Goal: Task Accomplishment & Management: Manage account settings

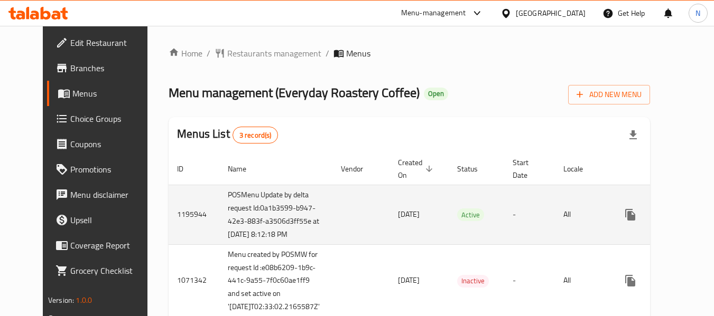
click at [702, 220] on icon "enhanced table" at bounding box center [707, 215] width 10 height 10
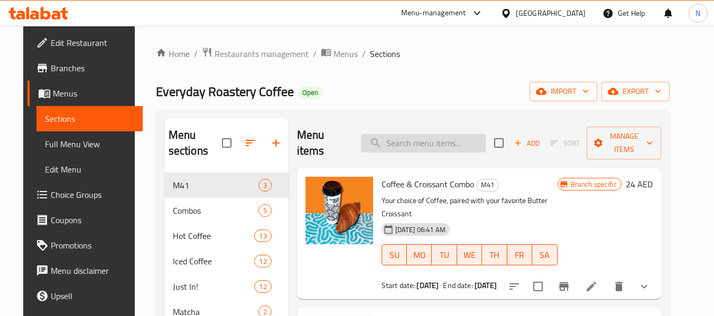
click at [433, 134] on input "search" at bounding box center [423, 143] width 125 height 18
paste input "hangout pack"
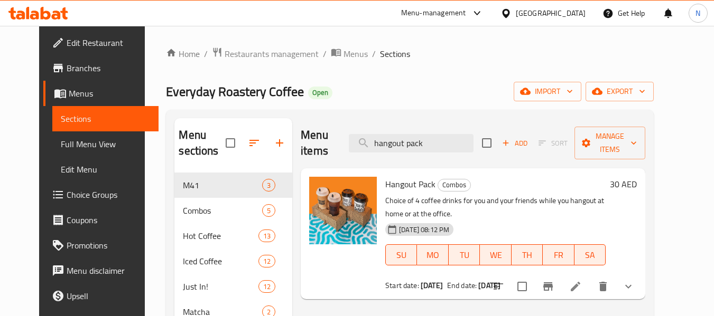
type input "hangout pack"
click at [590, 277] on li at bounding box center [575, 286] width 30 height 19
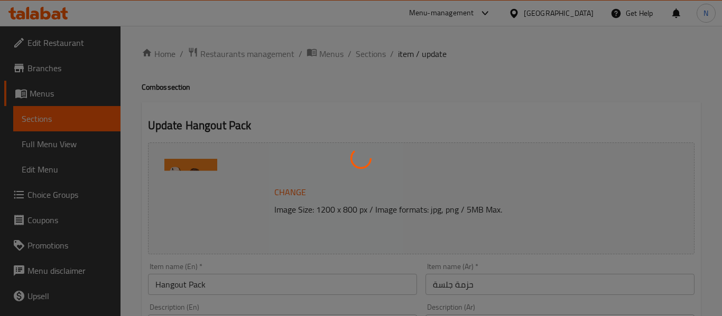
type input "اختيارك لنوع القهوة الأول"
type input "1"
type input "اختيارك من القهوة الأولى"
type input "1"
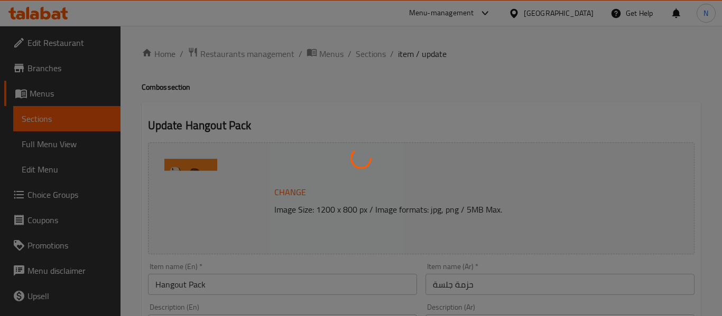
type input "1"
type input "اختيارك للمزيج الأول"
type input "0"
type input "2"
type input "اختيارك من الحليب الأول"
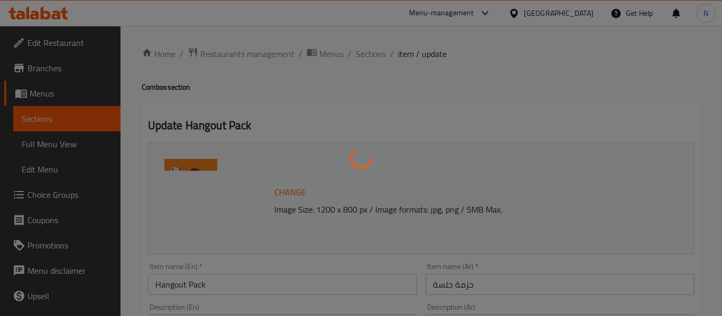
type input "0"
type input "[DEMOGRAPHIC_DATA] للأول"
type input "0"
type input "5"
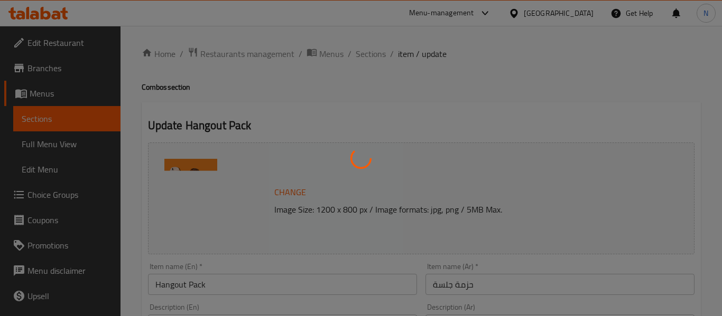
type input "اختيارك لنوع القهوة الثاني"
type input "1"
type input "اختيارك من القهوة الثانية"
type input "1"
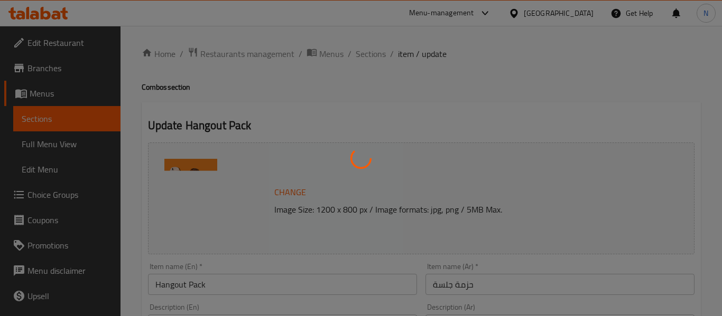
type input "1"
type input "اختيارك للمزيج الثاني"
type input "0"
type input "2"
type input "اختيارك من الحليب الثاني"
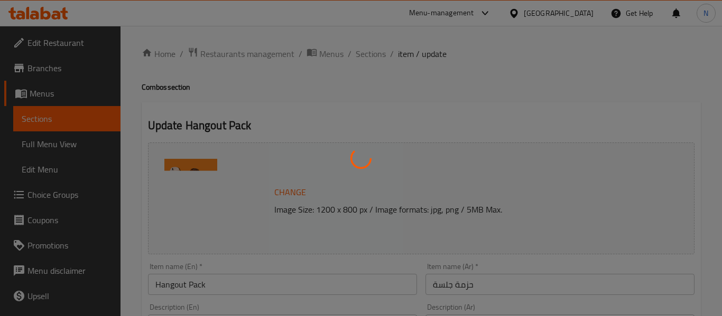
type input "0"
type input "لإضافات للثاني"
type input "0"
type input "5"
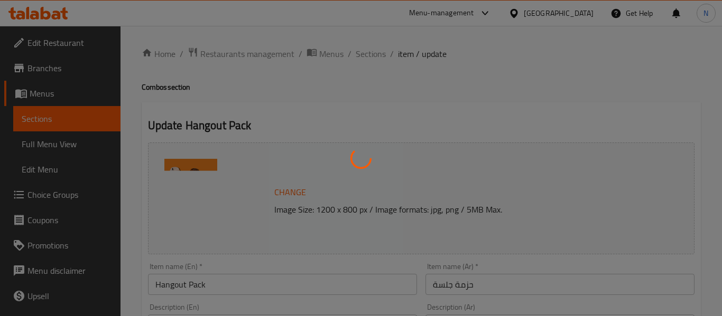
type input "اختيارك من نوع القهوة الثالث"
type input "1"
type input "ختيارك من القهوة الثالثة"
type input "1"
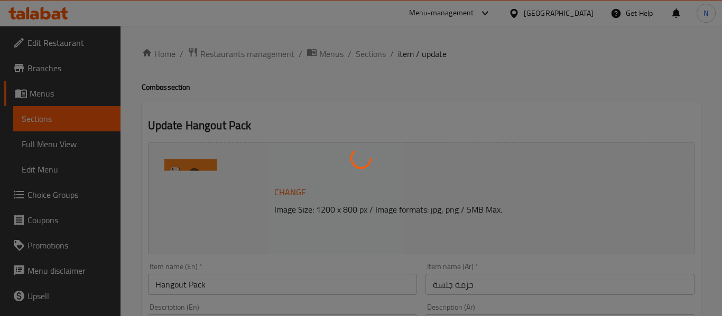
type input "1"
type input "اختيارك [PERSON_NAME]:"
type input "0"
type input "2"
type input "اختيارك من الحليب الثالث"
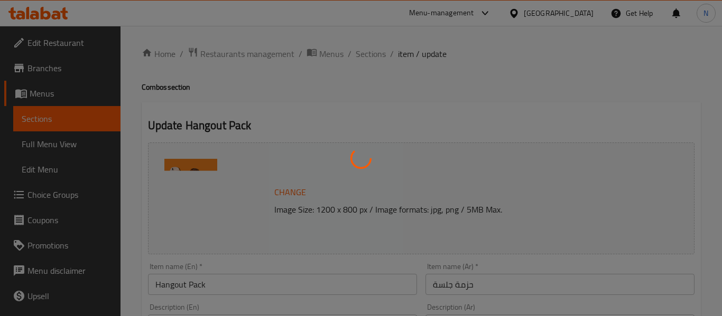
type input "0"
type input "اضافات للثالث"
type input "0"
type input "5"
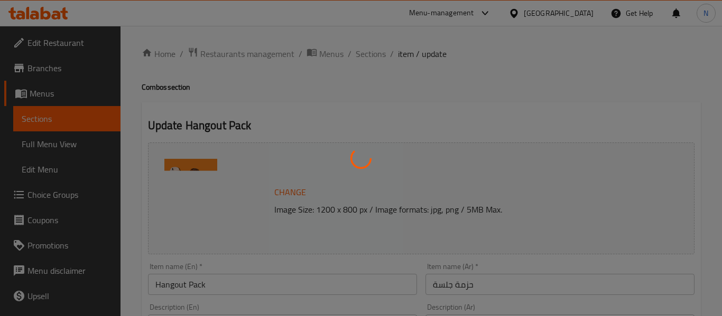
type input "اختيارك من نوع القهوة الرابع"
type input "1"
type input "ختيارك من القهوة الرابعة"
type input "1"
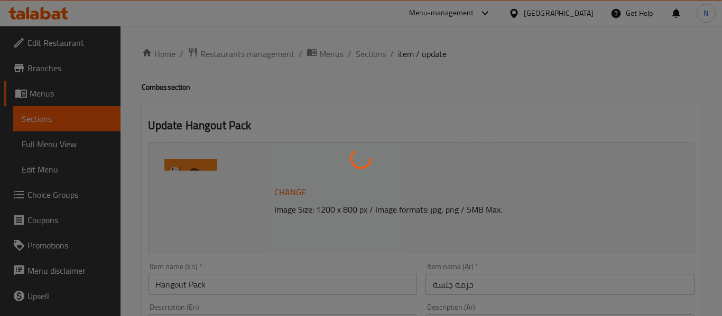
type input "1"
type input "اختيارك [PERSON_NAME]"
type input "0"
type input "2"
type input "اختيارك للحليب الرابع"
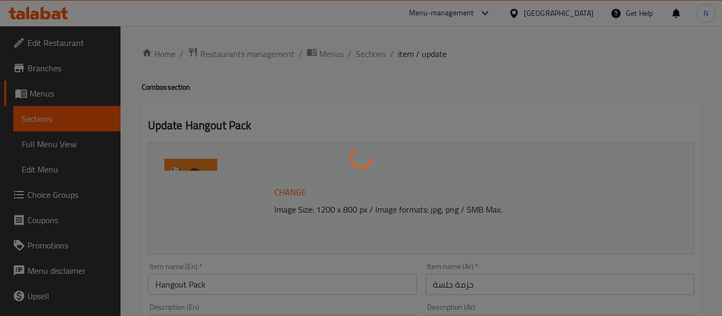
type input "0"
type input "إضافات للرابع"
type input "0"
type input "5"
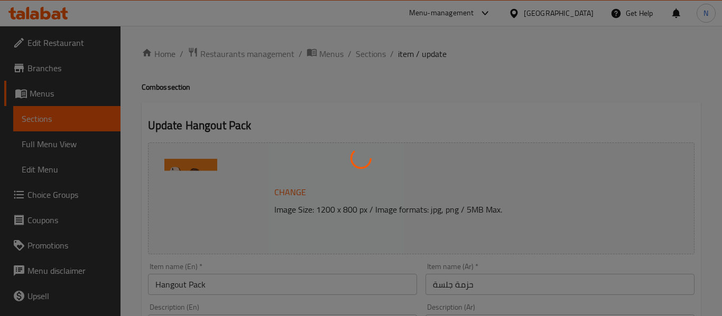
type input "اختيارك من السكر على الجانب (التسكع)"
type input "4"
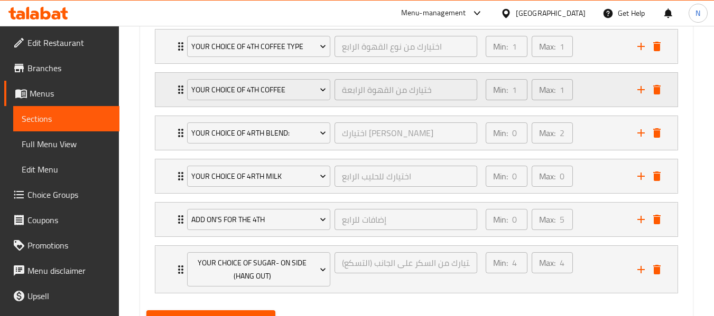
scroll to position [1354, 0]
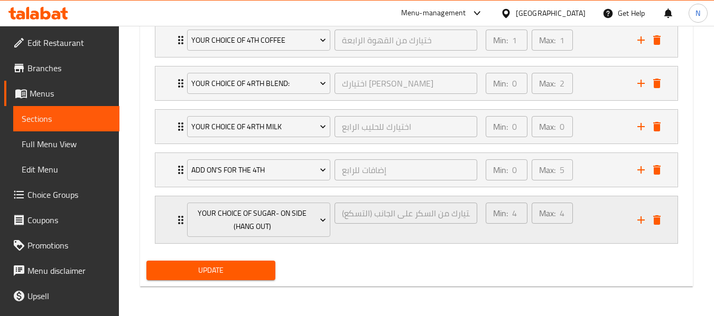
click at [608, 221] on div "Min: 4 ​ Max: 4 ​" at bounding box center [555, 220] width 152 height 47
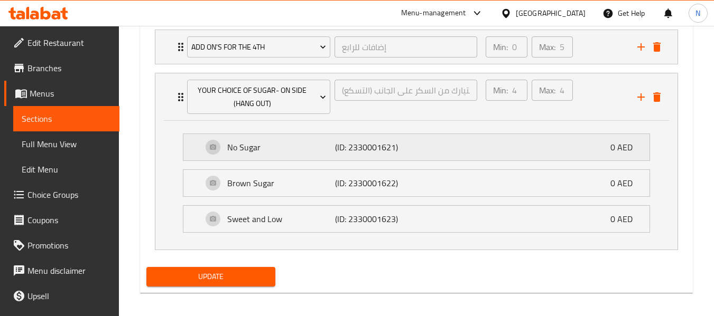
scroll to position [1483, 0]
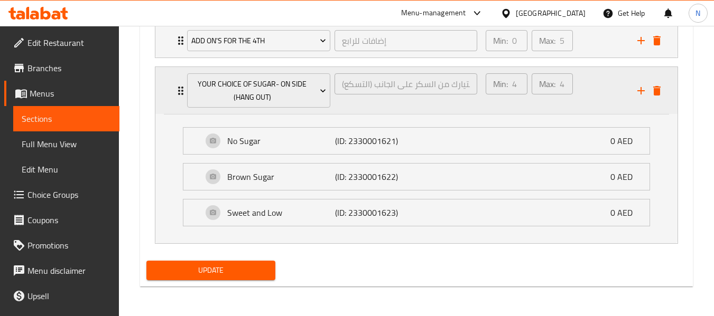
click at [585, 81] on div "Min: 4 ​ Max: 4 ​" at bounding box center [555, 90] width 152 height 47
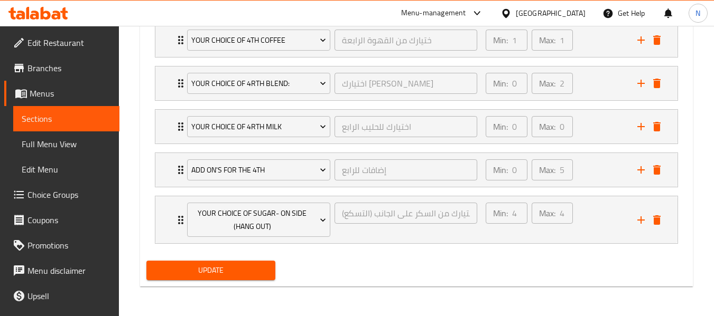
scroll to position [1354, 0]
click at [599, 206] on div "Min: 4 ​ Max: 4 ​" at bounding box center [555, 220] width 152 height 47
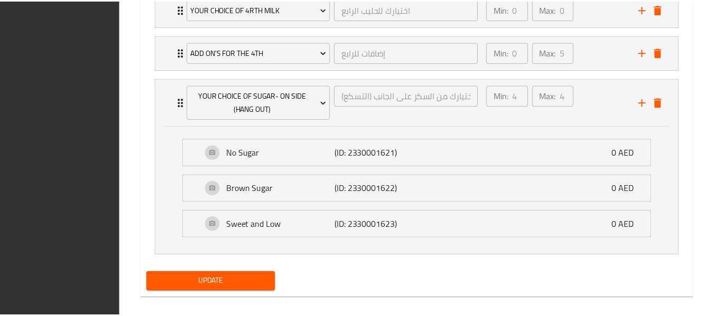
scroll to position [1483, 0]
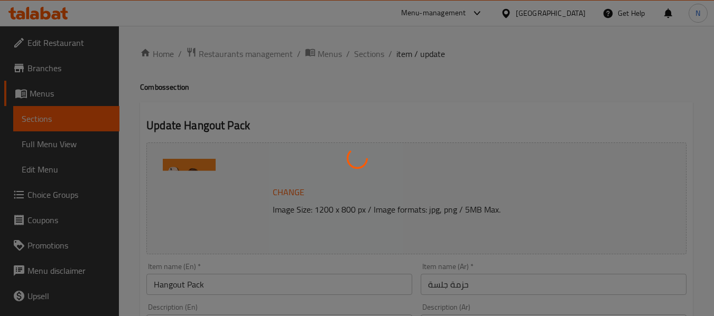
type input "اختيارك لنوع القهوة الأول"
type input "1"
type input "اختيارك من القهوة الأولى"
type input "1"
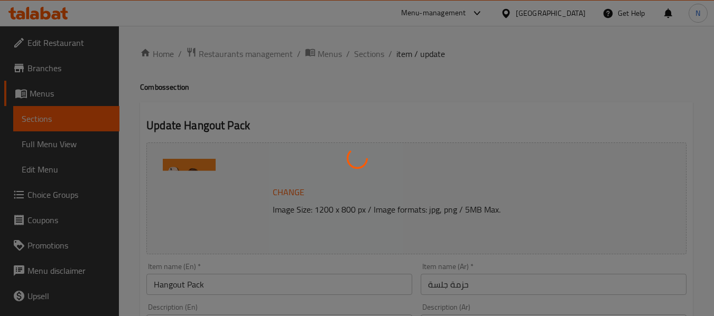
type input "1"
type input "اختيارك للمزيج الأول"
type input "0"
type input "2"
type input "اختيارك من الحليب الأول"
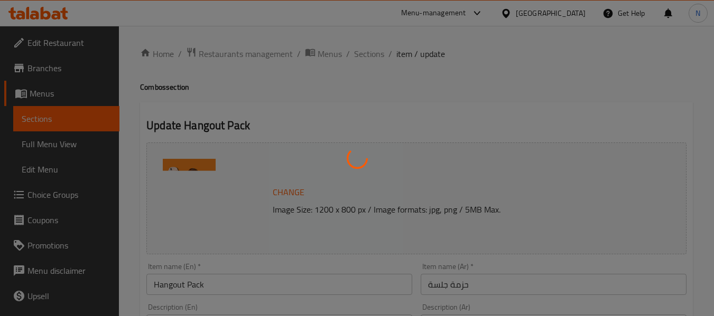
type input "0"
type input "[DEMOGRAPHIC_DATA] للأول"
type input "0"
type input "5"
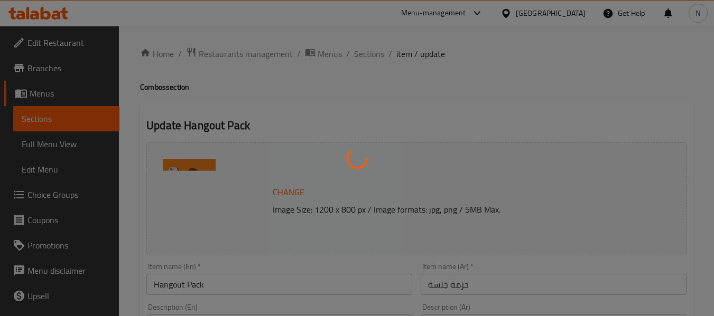
type input "اختيارك لنوع القهوة الثاني"
type input "1"
type input "اختيارك من القهوة الثانية"
type input "1"
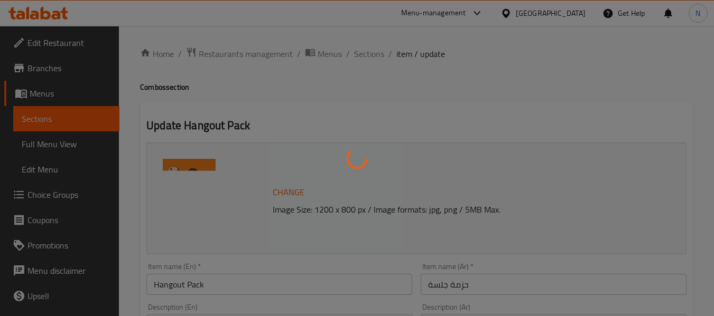
type input "1"
type input "اختيارك للمزيج الثاني"
type input "0"
type input "2"
type input "اختيارك من الحليب الثاني"
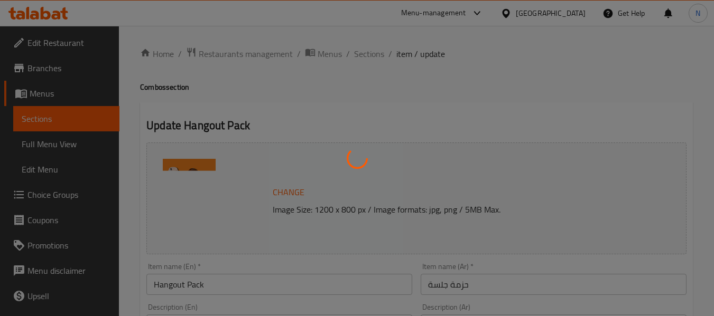
type input "0"
type input "لإضافات للثاني"
type input "0"
type input "5"
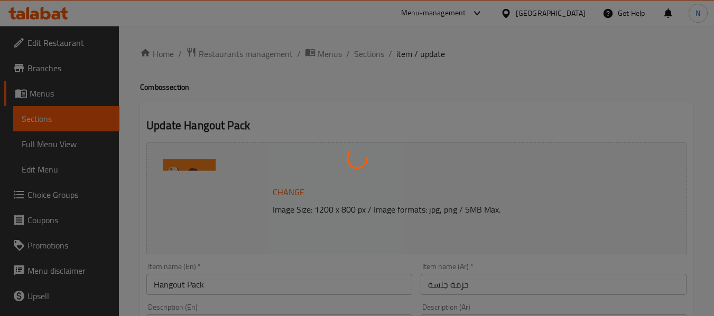
type input "اختيارك من نوع القهوة الثالث"
type input "1"
type input "ختيارك من القهوة الثالثة"
type input "1"
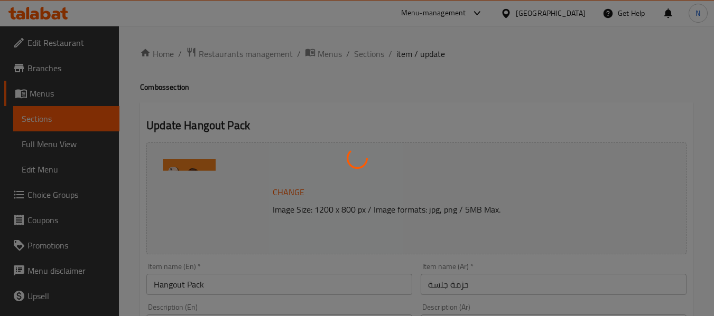
type input "1"
type input "اختيارك [PERSON_NAME]:"
type input "0"
type input "2"
type input "اختيارك من الحليب الثالث"
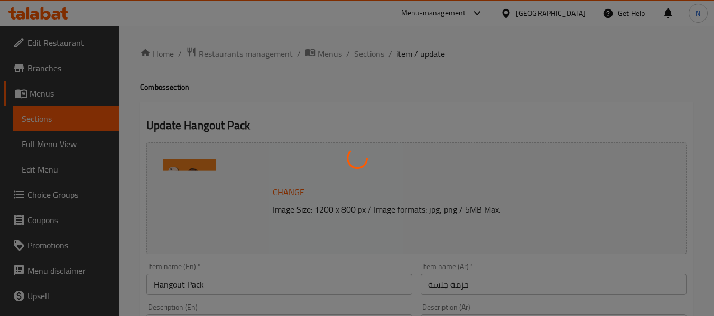
type input "0"
type input "اضافات للثالث"
type input "0"
type input "5"
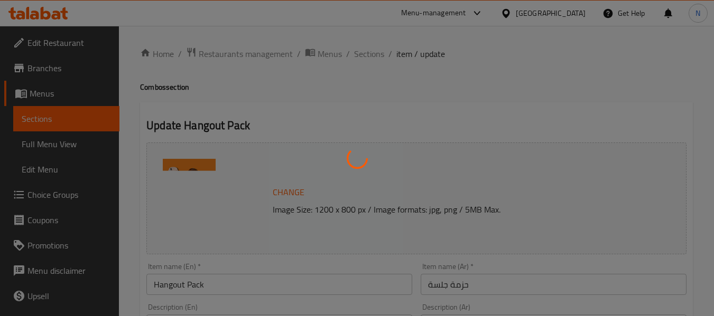
type input "اختيارك من نوع القهوة الرابع"
type input "1"
type input "ختيارك من القهوة الرابعة"
type input "1"
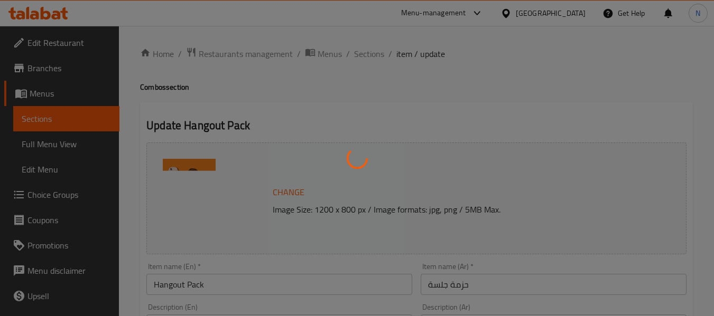
type input "1"
type input "اختيارك [PERSON_NAME]"
type input "0"
type input "2"
type input "اختيارك للحليب الرابع"
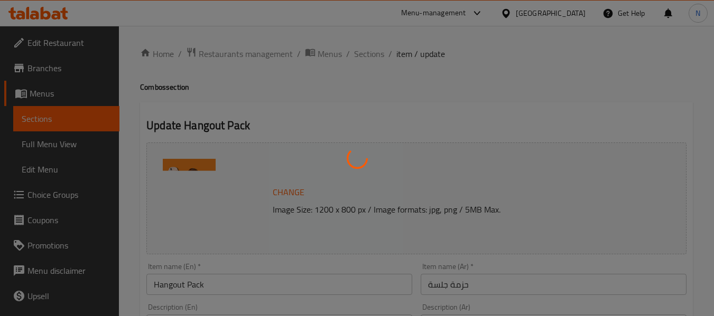
type input "0"
type input "إضافات للرابع"
type input "0"
type input "5"
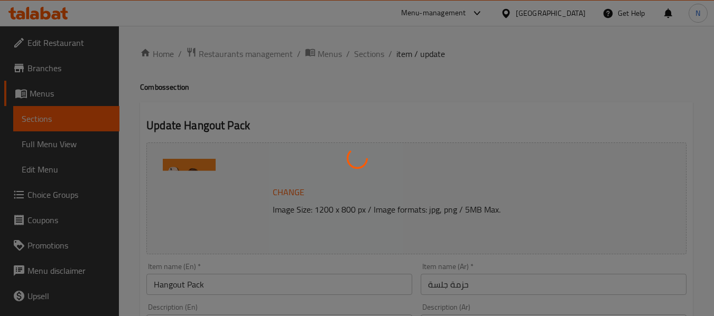
type input "اختيارك من السكر على الجانب (التسكع)"
type input "4"
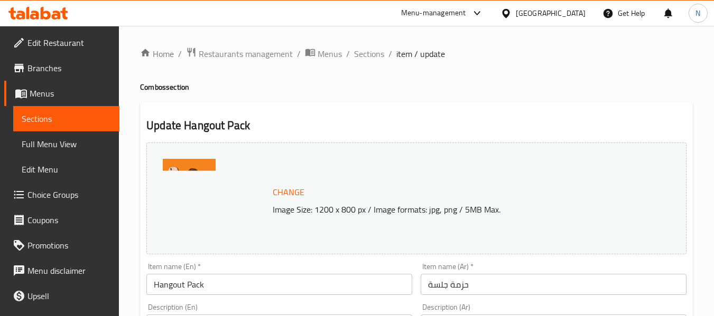
click at [71, 195] on span "Choice Groups" at bounding box center [68, 195] width 83 height 13
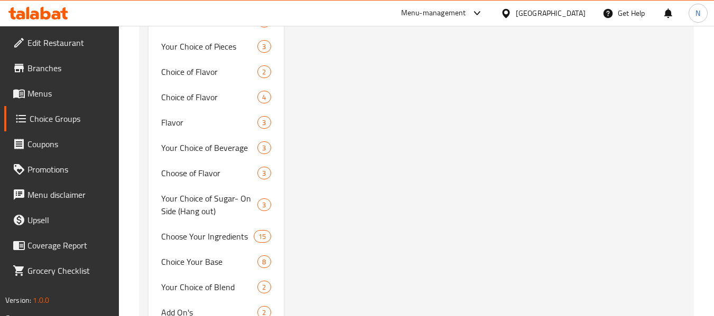
scroll to position [2853, 0]
click at [177, 197] on span "Your Choice of Sugar- On Side (Hang out)" at bounding box center [200, 205] width 79 height 25
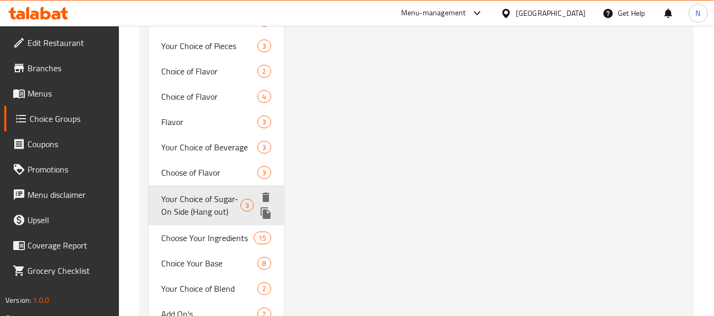
type input "Your Choice of Sugar- On Side (Hang out)"
type input "اختيارك من السكر على الجانب (التسكع)"
type input "4"
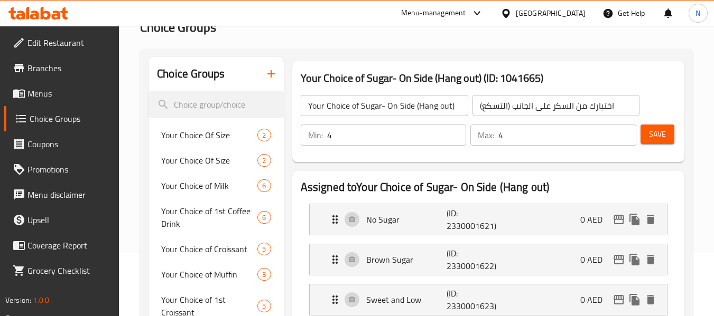
scroll to position [113, 0]
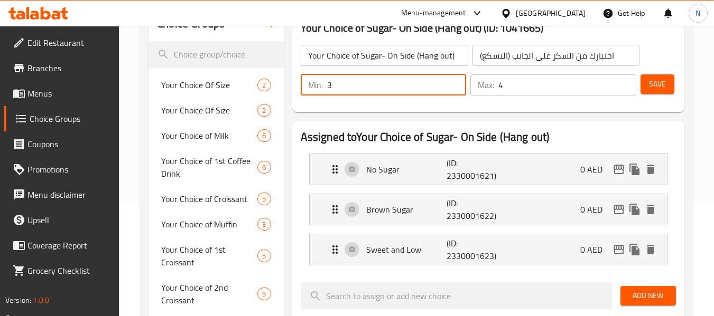
click at [456, 90] on input "3" at bounding box center [396, 84] width 139 height 21
click at [456, 90] on input "2" at bounding box center [396, 84] width 139 height 21
type input "1"
click at [456, 90] on input "1" at bounding box center [396, 84] width 139 height 21
click at [626, 91] on input "3" at bounding box center [567, 84] width 138 height 21
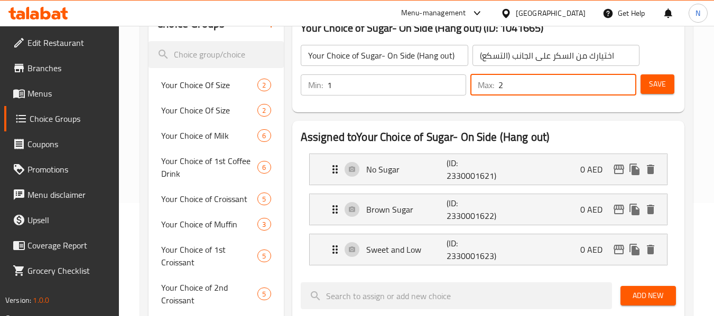
click at [626, 91] on input "2" at bounding box center [567, 84] width 138 height 21
type input "1"
click at [626, 91] on input "1" at bounding box center [567, 84] width 138 height 21
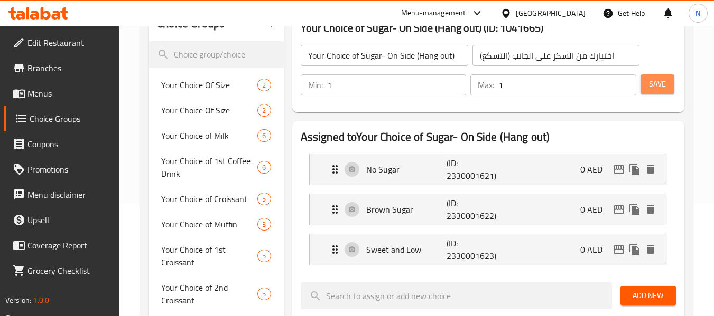
click at [666, 82] on button "Save" at bounding box center [657, 84] width 34 height 20
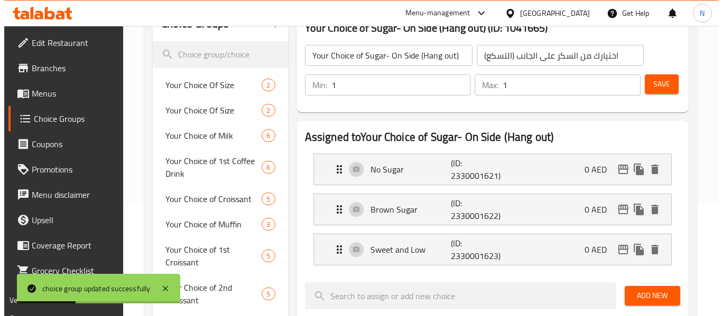
scroll to position [0, 0]
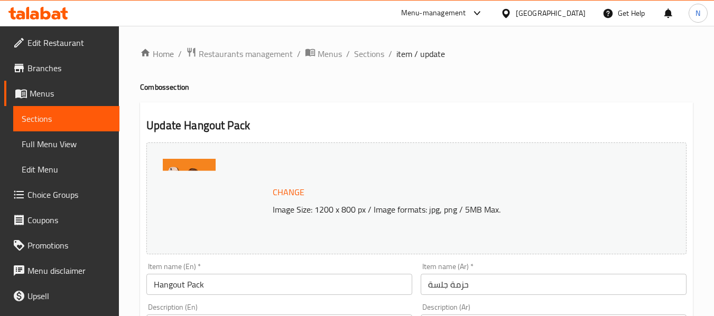
type input "اختيارك لنوع القهوة الأول"
type input "1"
type input "اختيارك من القهوة الأولى"
type input "1"
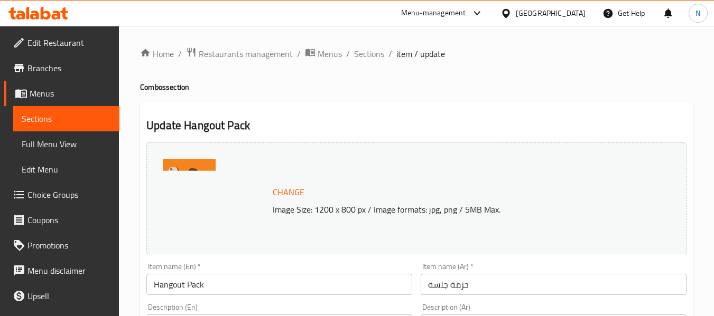
type input "1"
type input "اختيارك للمزيج الأول"
type input "0"
type input "2"
type input "اختيارك من الحليب الأول"
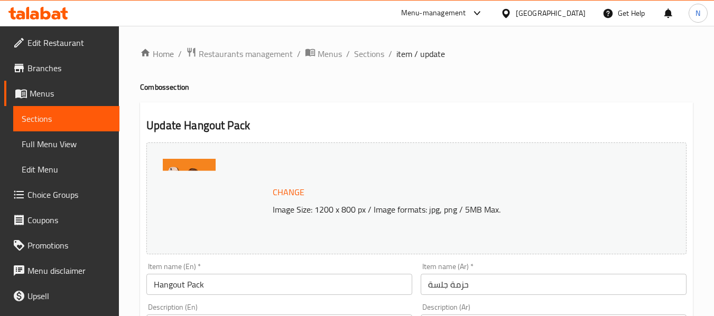
type input "0"
type input "[DEMOGRAPHIC_DATA] للأول"
type input "0"
type input "5"
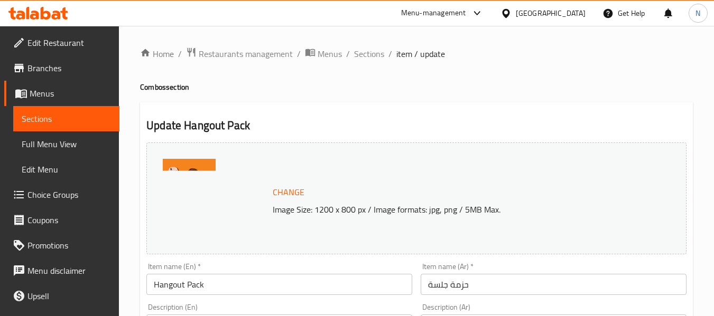
type input "اختيارك لنوع القهوة الثاني"
type input "1"
type input "اختيارك من القهوة الثانية"
type input "1"
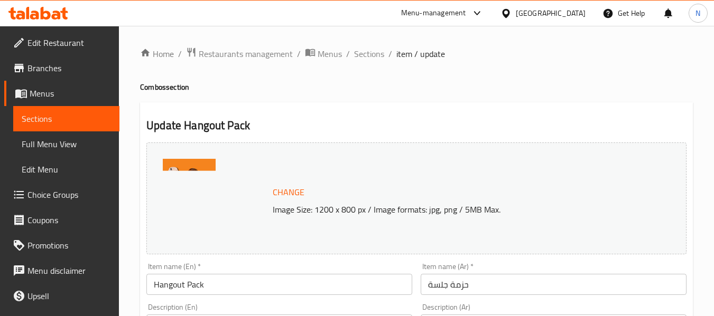
type input "1"
type input "اختيارك للمزيج الثاني"
type input "0"
type input "2"
type input "اختيارك من الحليب الثاني"
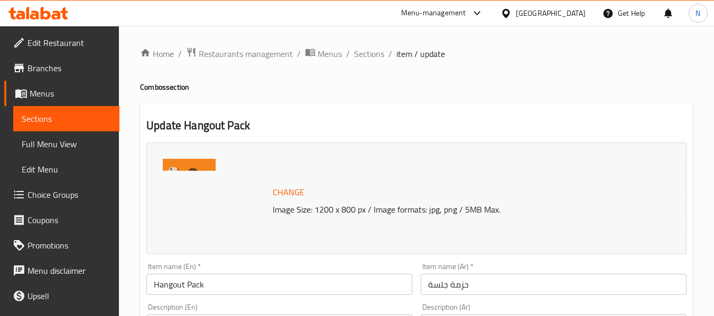
type input "0"
type input "لإضافات للثاني"
type input "0"
type input "5"
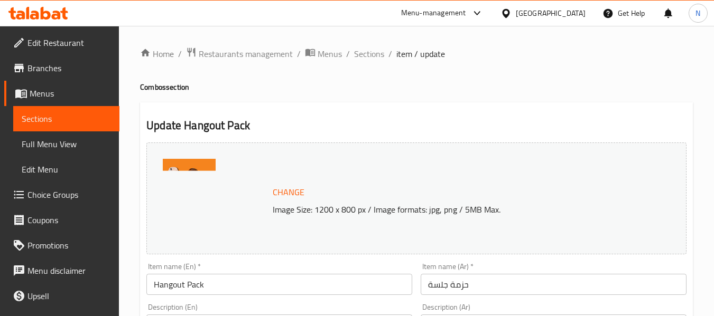
type input "اختيارك من نوع القهوة الثالث"
type input "1"
type input "ختيارك من القهوة الثالثة"
type input "1"
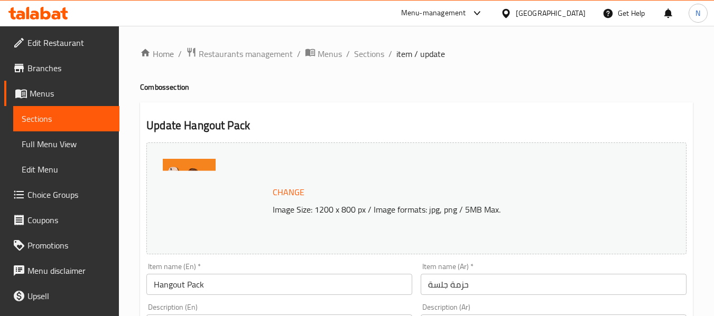
type input "1"
type input "اختيارك للمزيج الثالث:"
type input "0"
type input "2"
type input "اختيارك من الحليب الثالث"
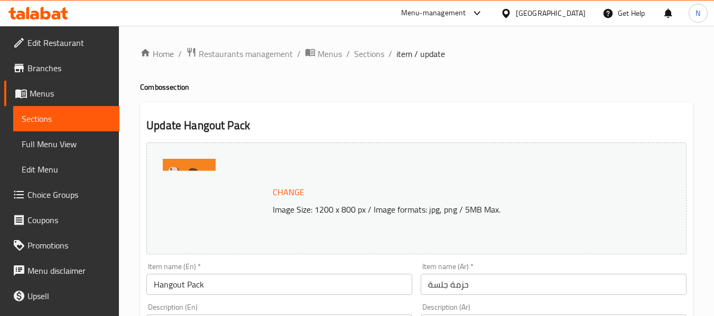
type input "0"
type input "اضافات للثالث"
type input "0"
type input "5"
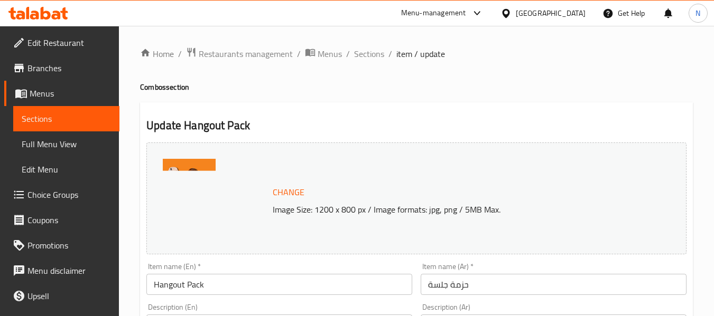
type input "اختيارك من نوع القهوة الرابع"
type input "1"
type input "ختيارك من القهوة الرابعة"
type input "1"
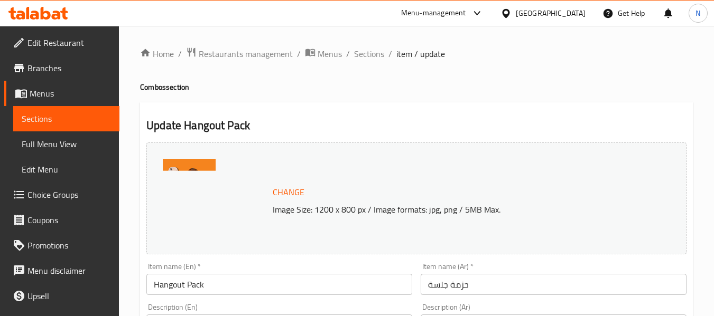
type input "1"
type input "اختيارك للمزيج الرابع"
type input "0"
type input "2"
type input "اختيارك للحليب الرابع"
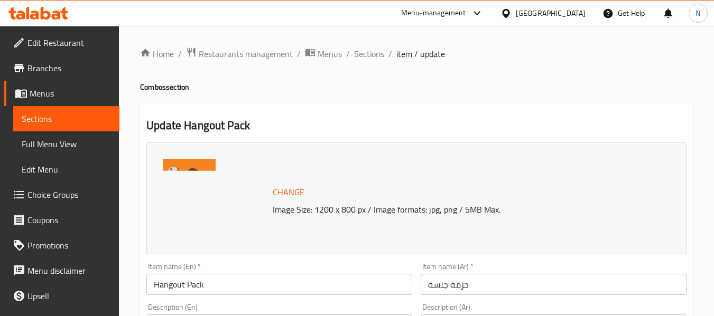
type input "0"
type input "إضافات للرابع"
type input "0"
type input "5"
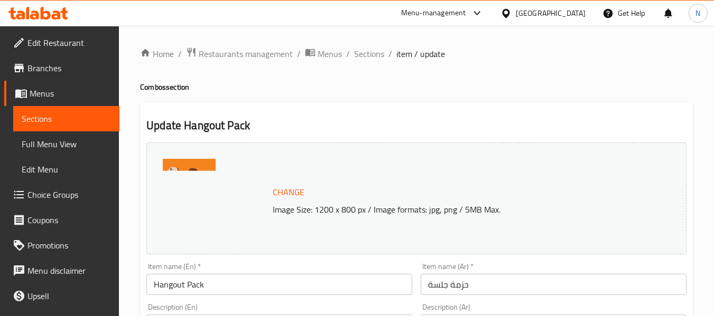
type input "اختيارك من السكر على الجانب (التسكع)"
type input "1"
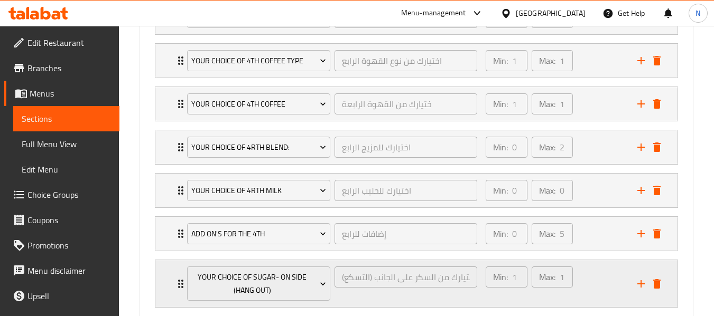
scroll to position [1354, 0]
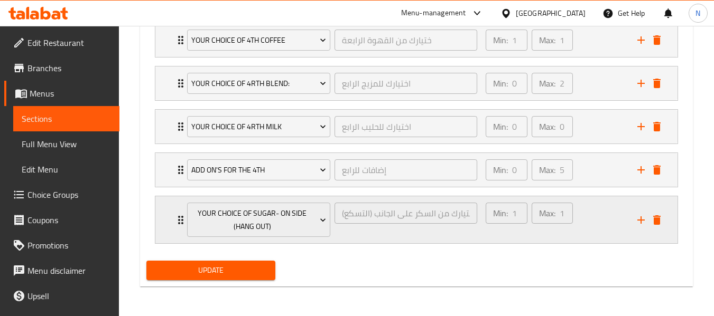
click at [600, 213] on div "Min: 1 ​ Max: 1 ​" at bounding box center [555, 220] width 152 height 47
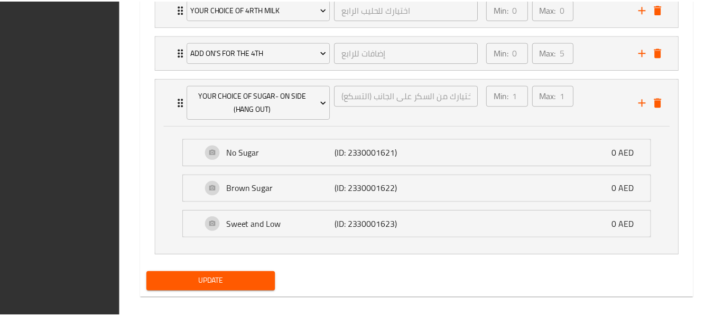
scroll to position [1483, 0]
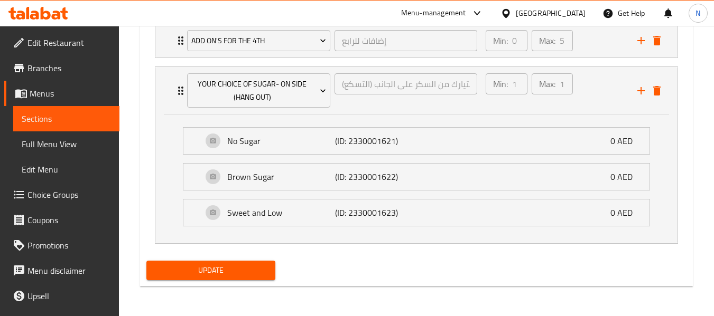
click at [149, 137] on li "Your Choice of Sugar- On Side (Hang out) اختيارك من السكر على الجانب (التسكع) ​…" at bounding box center [416, 155] width 540 height 186
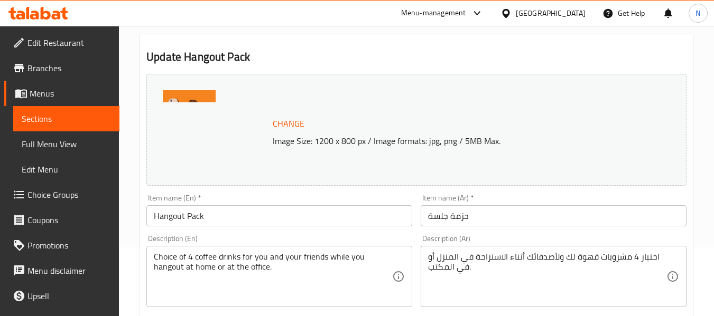
scroll to position [53, 0]
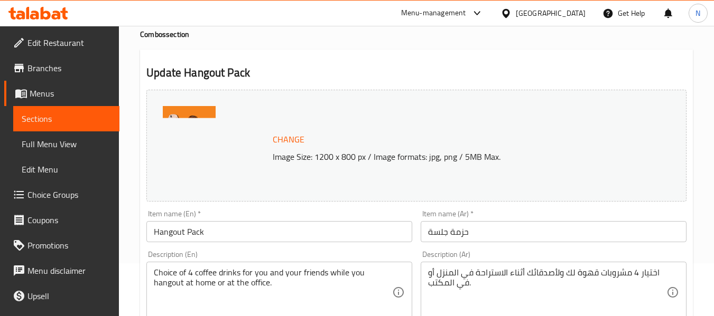
click at [76, 70] on span "Branches" at bounding box center [68, 68] width 83 height 13
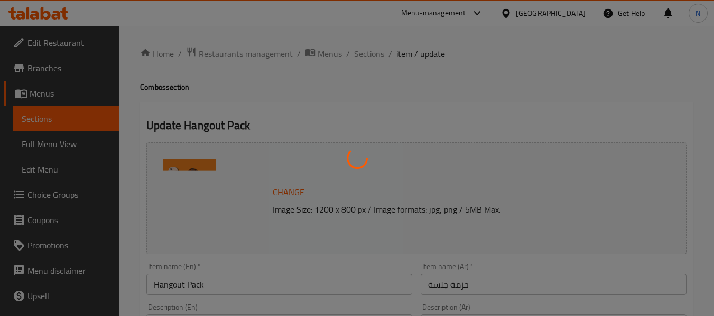
type input "اختيارك لنوع القهوة الأول"
type input "1"
type input "اختيارك من القهوة الأولى"
type input "1"
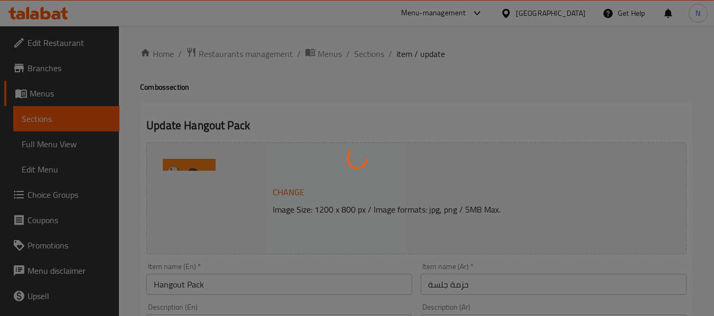
type input "1"
type input "اختيارك للمزيج الأول"
type input "0"
type input "2"
type input "اختيارك من الحليب الأول"
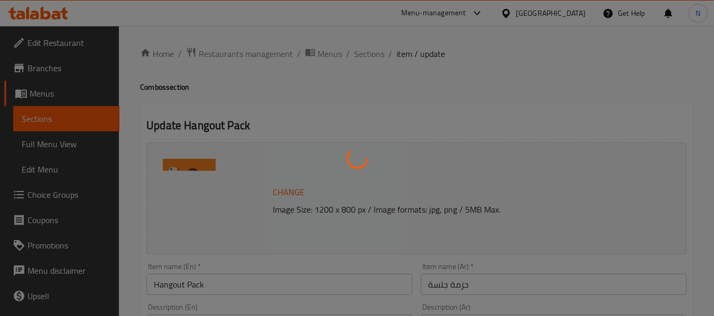
type input "0"
type input "[DEMOGRAPHIC_DATA] للأول"
type input "0"
type input "5"
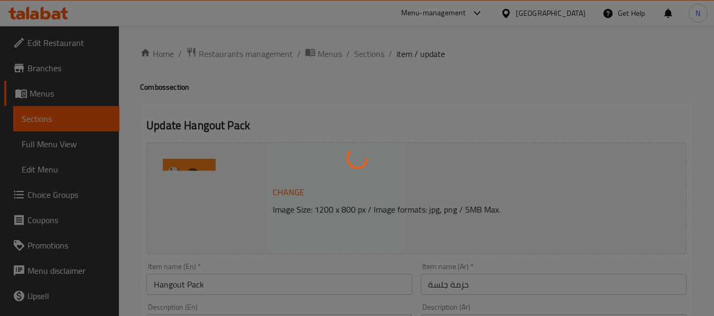
type input "اختيارك لنوع القهوة الثاني"
type input "1"
type input "اختيارك من القهوة الثانية"
type input "1"
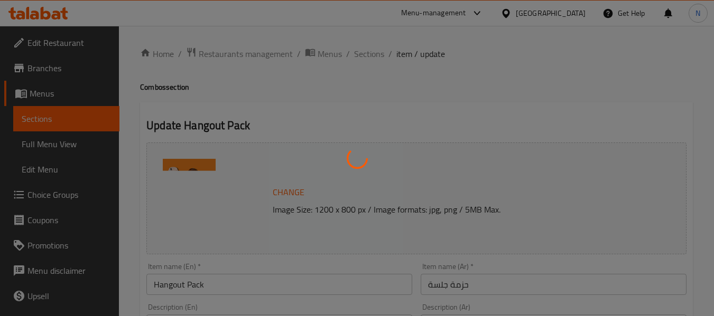
type input "1"
type input "اختيارك للمزيج الثاني"
type input "0"
type input "2"
type input "اختيارك من الحليب الثاني"
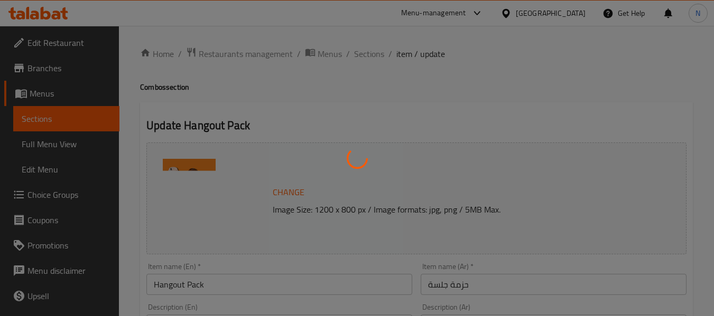
type input "0"
type input "لإضافات للثاني"
type input "0"
type input "5"
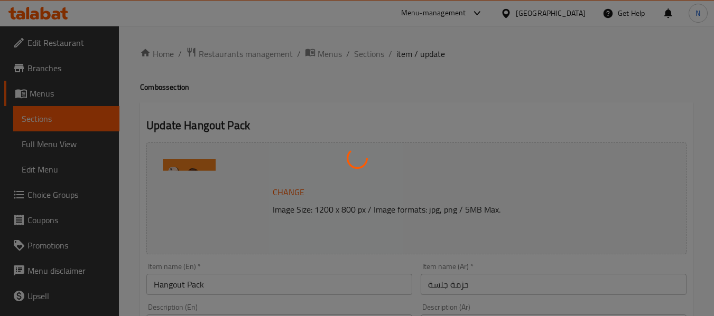
type input "اختيارك من نوع القهوة الثالث"
type input "1"
type input "ختيارك من القهوة الثالثة"
type input "1"
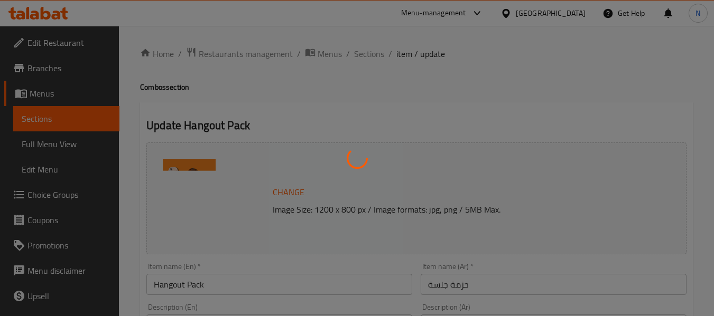
type input "1"
type input "اختيارك [PERSON_NAME]:"
type input "0"
type input "2"
type input "اختيارك من الحليب الثالث"
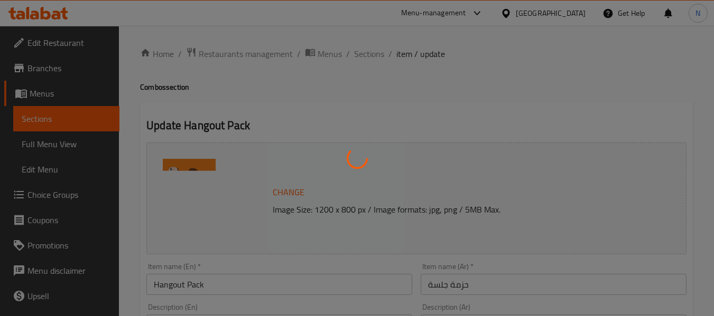
type input "0"
type input "اضافات للثالث"
type input "0"
type input "5"
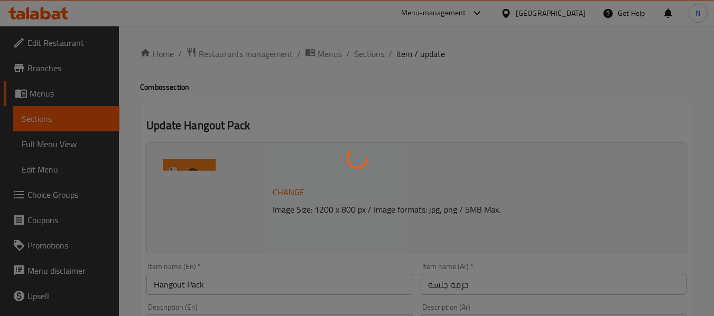
type input "اختيارك من نوع القهوة الرابع"
type input "1"
type input "ختيارك من القهوة الرابعة"
type input "1"
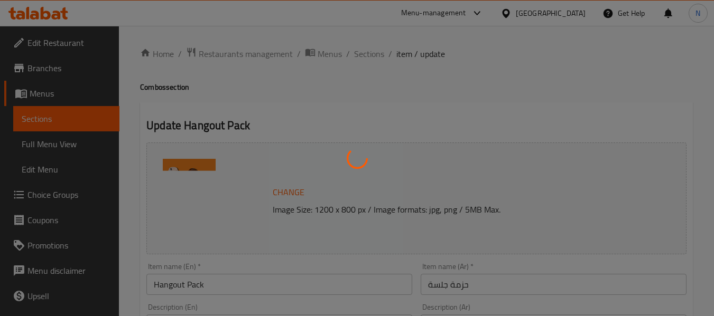
type input "1"
type input "اختيارك [PERSON_NAME]"
type input "0"
type input "2"
type input "اختيارك للحليب الرابع"
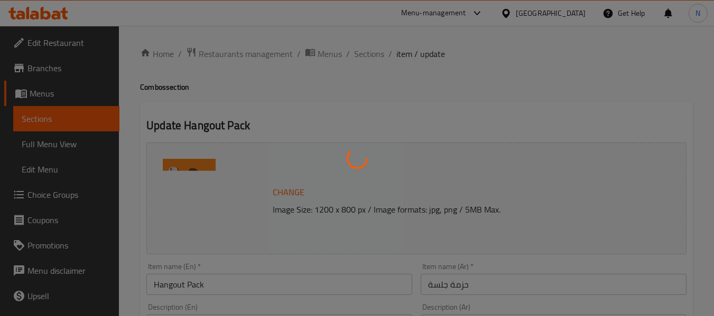
type input "0"
type input "إضافات للرابع"
type input "0"
type input "5"
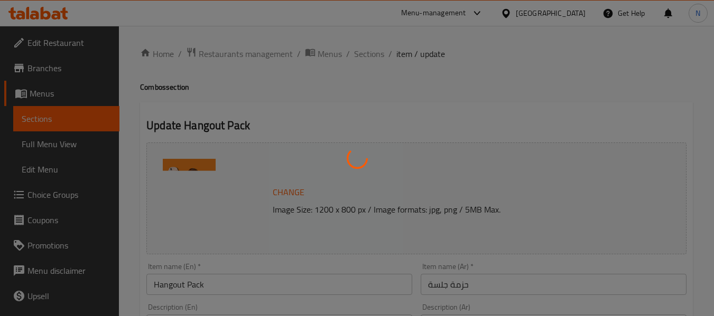
type input "اختيارك من السكر على الجانب (التسكع)"
type input "1"
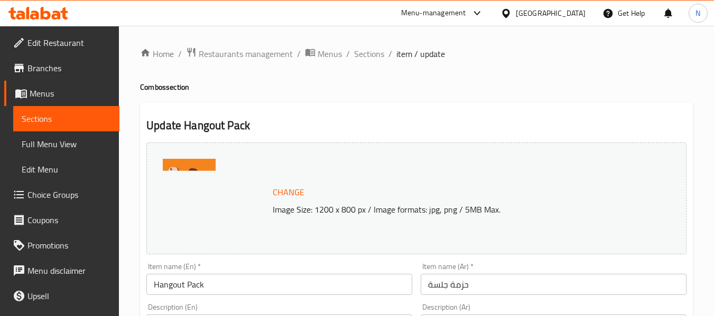
click at [76, 70] on span "Branches" at bounding box center [68, 68] width 83 height 13
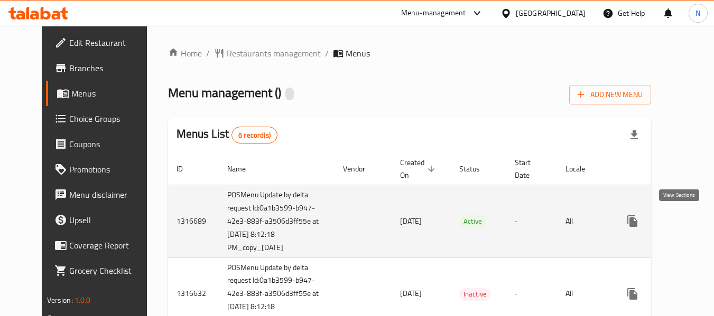
click at [696, 223] on link "enhanced table" at bounding box center [708, 221] width 25 height 25
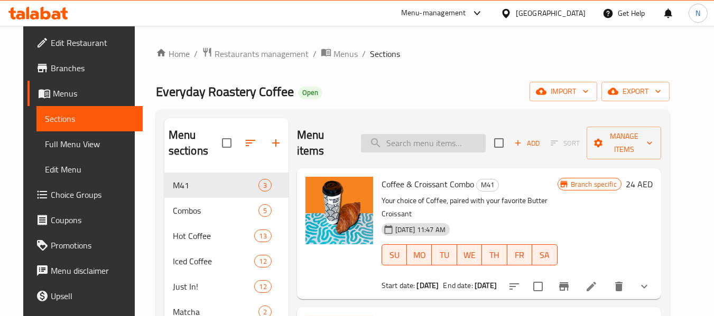
click at [392, 139] on input "search" at bounding box center [423, 143] width 125 height 18
click at [454, 140] on input "search" at bounding box center [423, 143] width 125 height 18
paste input "hangout pack"
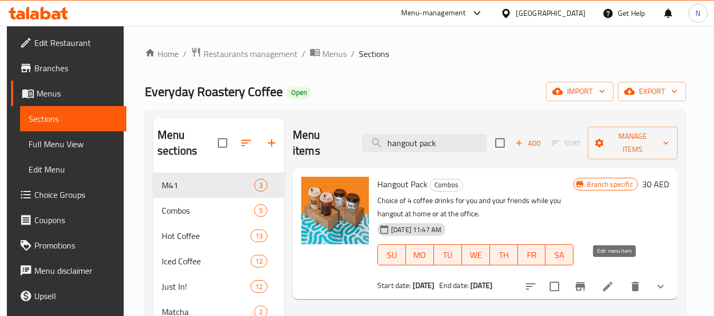
type input "hangout pack"
click at [611, 281] on icon at bounding box center [607, 287] width 13 height 13
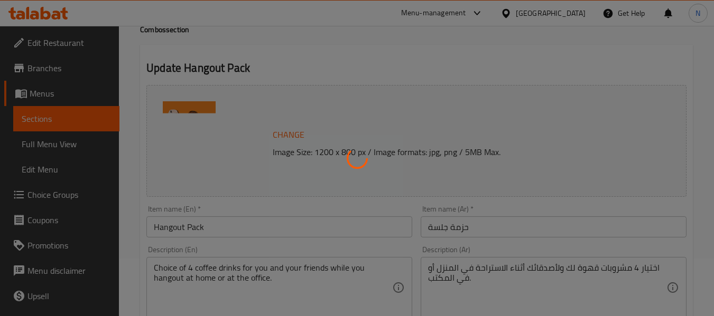
type input "اختيارك لنوع القهوة الأول"
type input "1"
type input "اختيارك من القهوة الأولى"
type input "1"
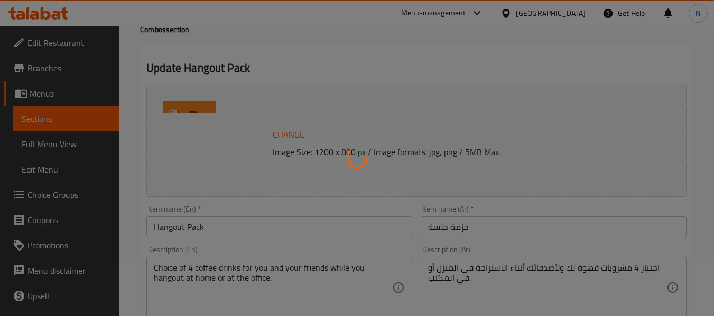
type input "1"
type input "اختيارك للمزيج الأول"
type input "0"
type input "2"
type input "اختيارك من الحليب الأول"
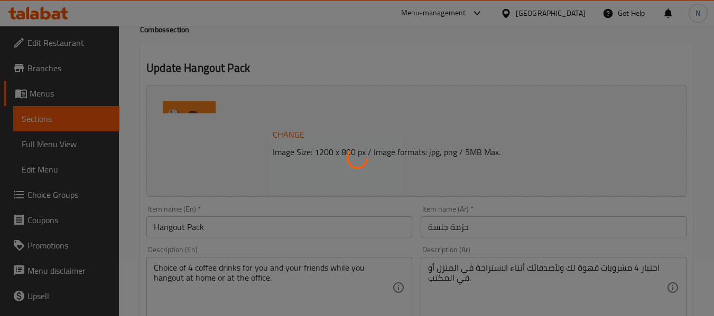
type input "0"
type input "الإضافات للأول"
type input "0"
type input "5"
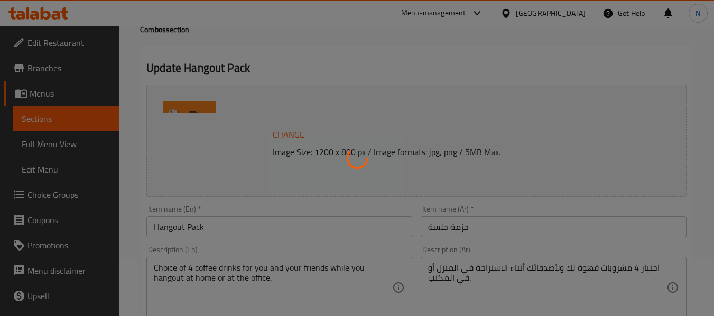
type input "اختيارك لنوع القهوة الثاني"
type input "1"
type input "اختيارك من القهوة الثانية"
type input "1"
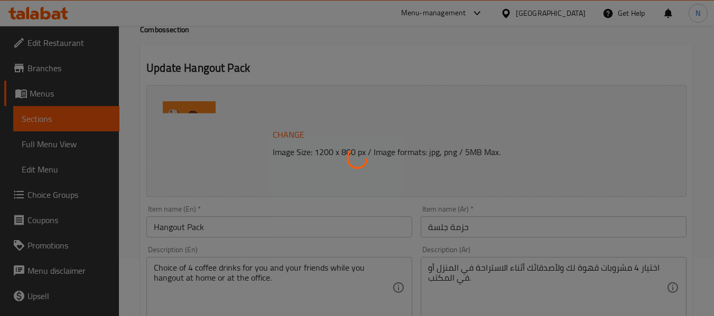
type input "1"
type input "اختيارك للمزيج الثاني"
type input "0"
type input "2"
type input "اختيارك من الحليب الثاني"
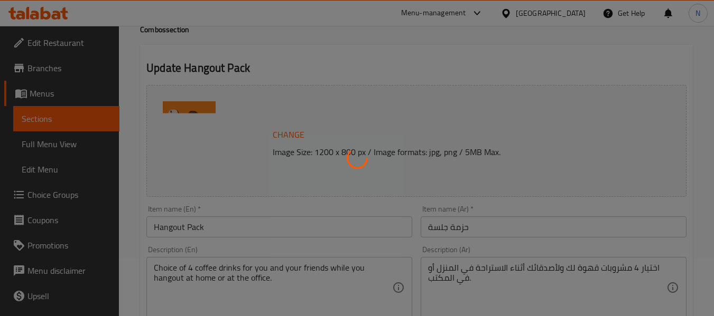
type input "0"
type input "لإضافات للثاني"
type input "0"
type input "5"
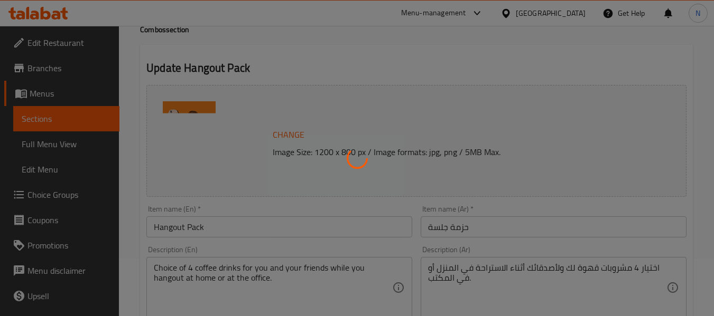
type input "اختيارك من نوع القهوة الثالث"
type input "1"
type input "ختيارك من القهوة الثالثة"
type input "1"
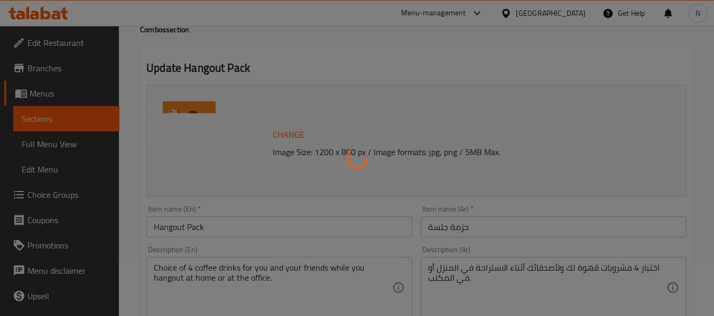
type input "1"
type input "اختيارك للمزيج الثالث:"
type input "0"
type input "2"
type input "اختيارك من الحليب الثالث"
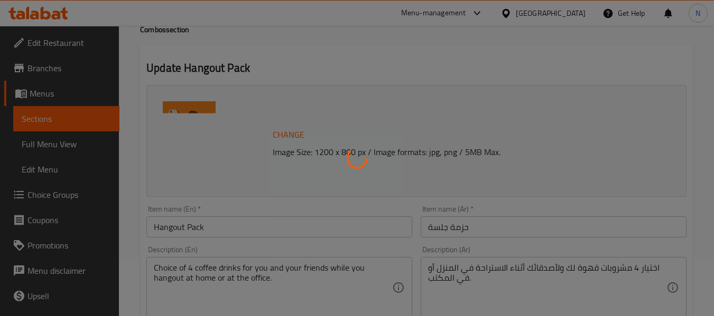
type input "0"
type input "اضافات للثالث"
type input "0"
type input "5"
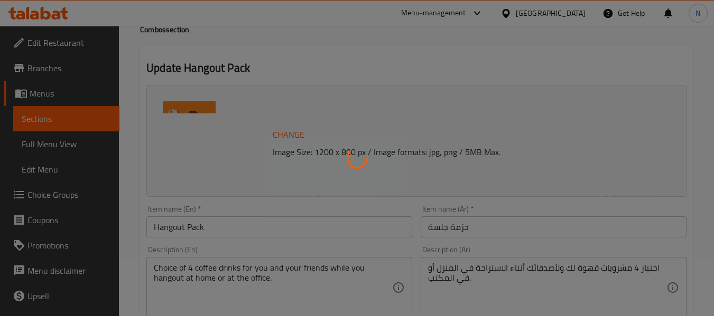
type input "اختيارك من نوع القهوة الرابع"
type input "1"
type input "ختيارك من القهوة الرابعة"
type input "1"
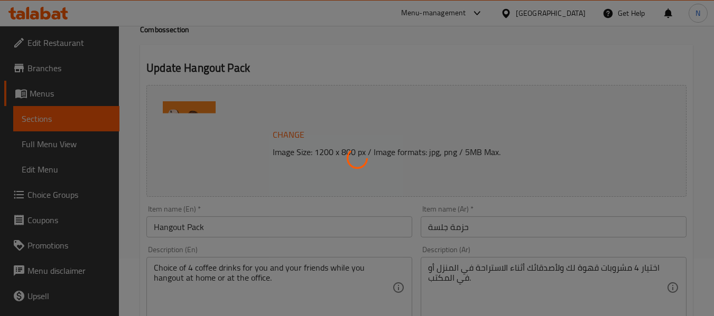
type input "1"
type input "اختيارك للمزيج الرابع"
type input "0"
type input "2"
type input "اختيارك للحليب الرابع"
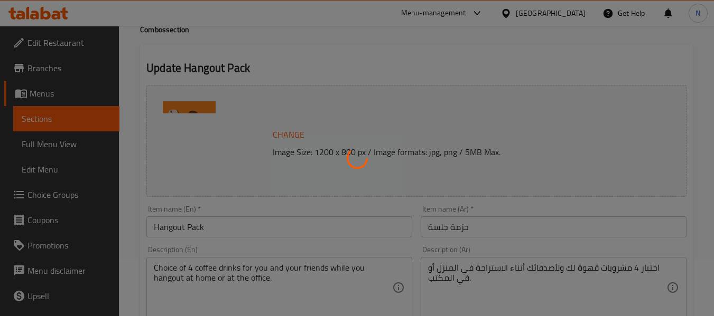
type input "0"
type input "إضافات للرابع"
type input "0"
type input "5"
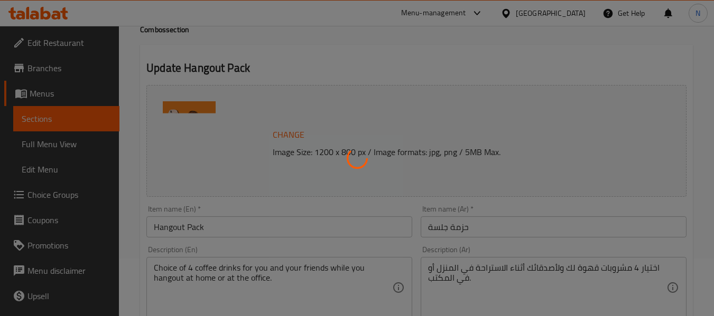
type input "اختيارك من السكر على الجانب (التسكع)"
type input "4"
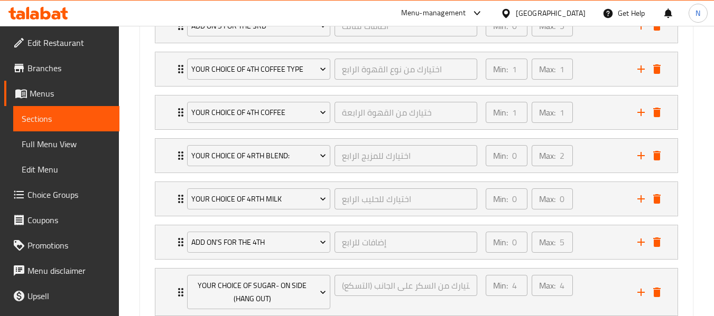
scroll to position [1354, 0]
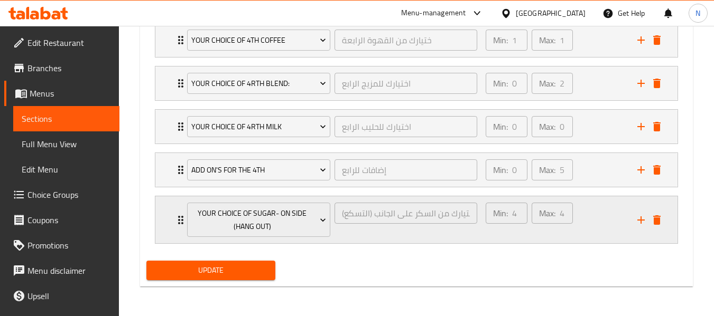
click at [586, 221] on div "Min: 4 ​ Max: 4 ​" at bounding box center [555, 220] width 152 height 47
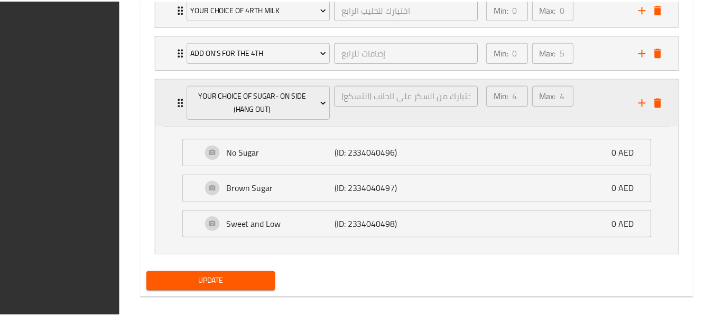
scroll to position [1483, 0]
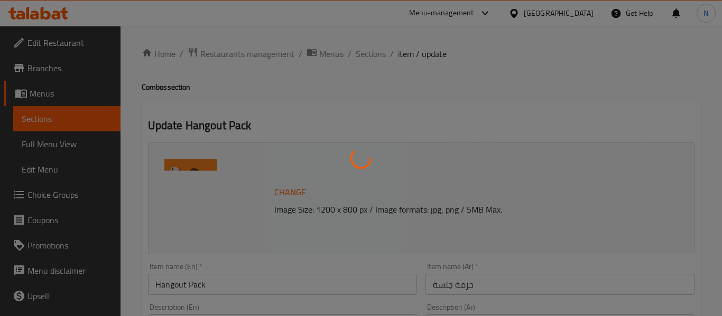
click at [73, 72] on div at bounding box center [361, 158] width 722 height 316
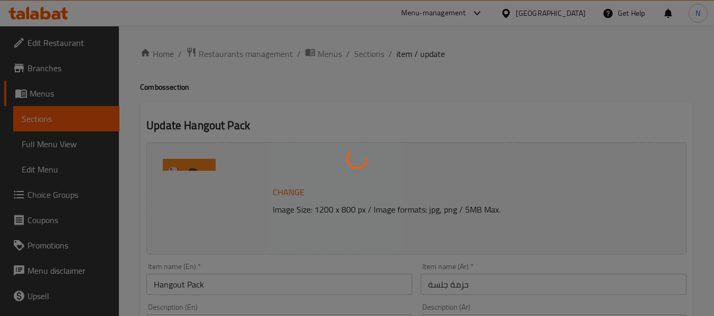
type input "اختيارك لنوع القهوة الأول"
type input "1"
type input "اختيارك من القهوة الأولى"
type input "1"
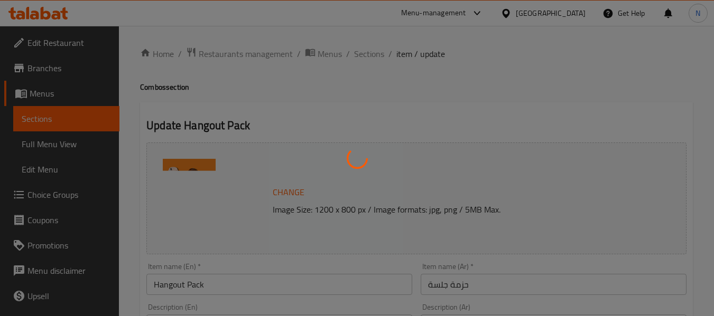
type input "1"
type input "اختيارك للمزيج الأول"
type input "0"
type input "2"
type input "اختيارك من الحليب الأول"
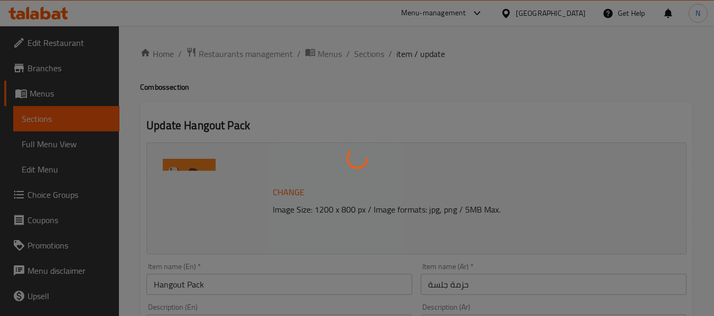
type input "0"
type input "الإضافات للأول"
type input "0"
type input "5"
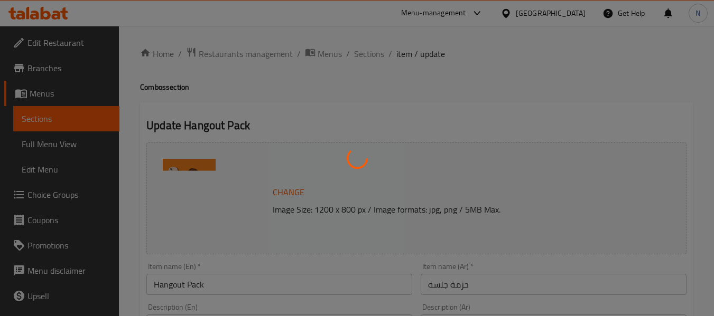
type input "اختيارك لنوع القهوة الثاني"
type input "1"
type input "اختيارك من القهوة الثانية"
type input "1"
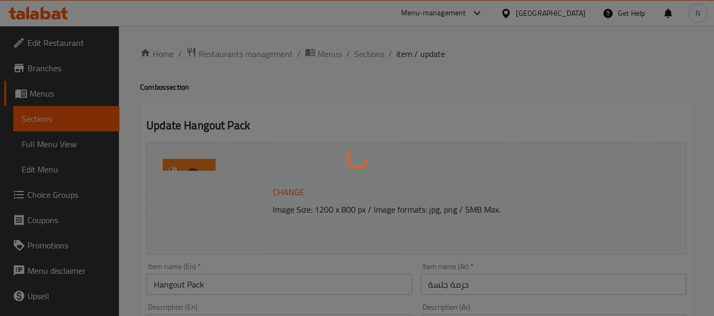
type input "1"
type input "اختيارك للمزيج الثاني"
type input "0"
type input "2"
type input "اختيارك من الحليب الثاني"
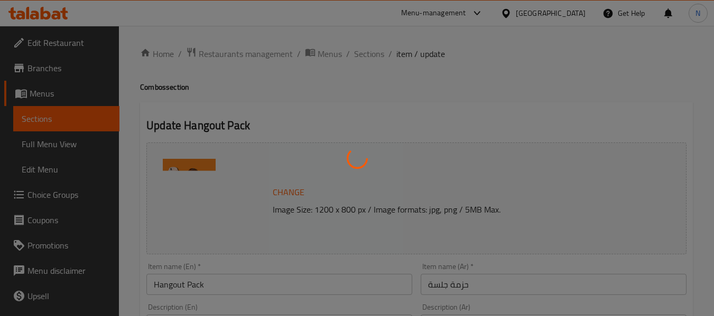
type input "0"
type input "لإضافات للثاني"
type input "0"
type input "5"
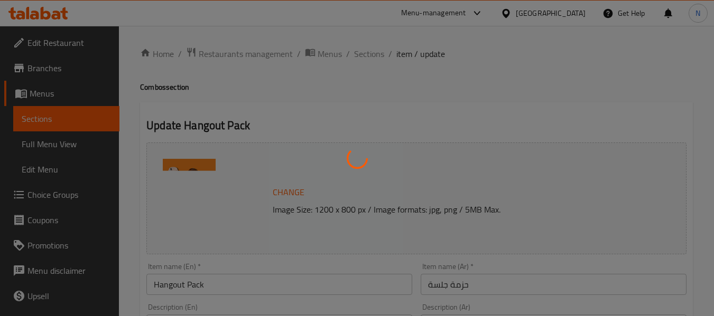
type input "اختيارك من نوع القهوة الثالث"
type input "1"
type input "ختيارك من القهوة الثالثة"
type input "1"
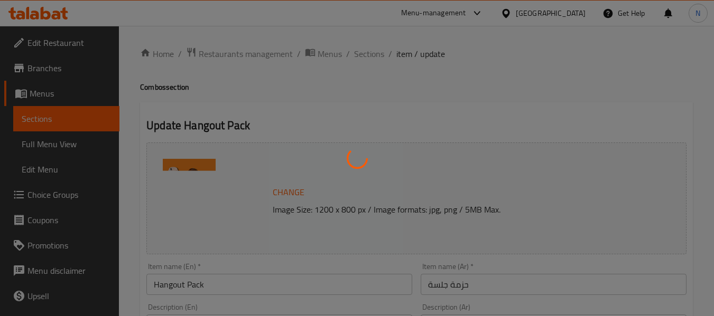
type input "1"
type input "اختيارك للمزيج الثالث:"
type input "0"
type input "2"
type input "اختيارك من الحليب الثالث"
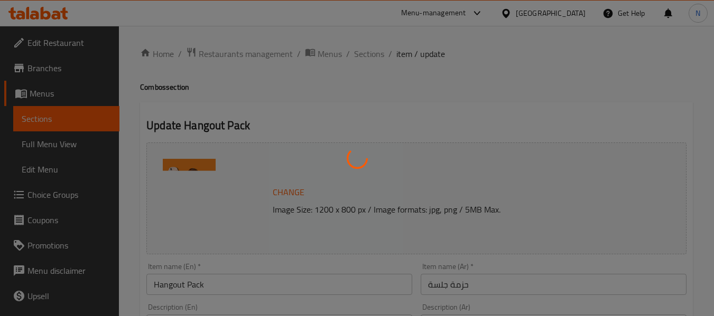
type input "0"
type input "اضافات للثالث"
type input "0"
type input "5"
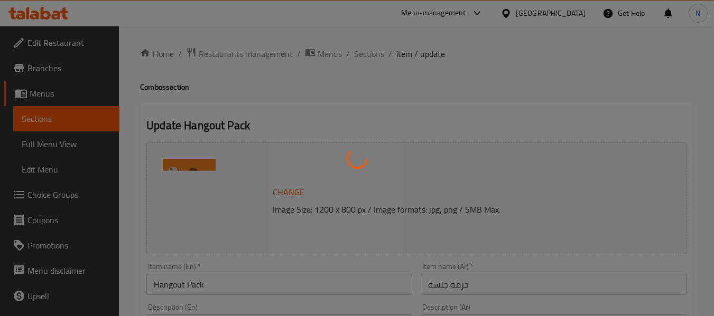
type input "اختيارك من نوع القهوة الرابع"
type input "1"
type input "ختيارك من القهوة الرابعة"
type input "1"
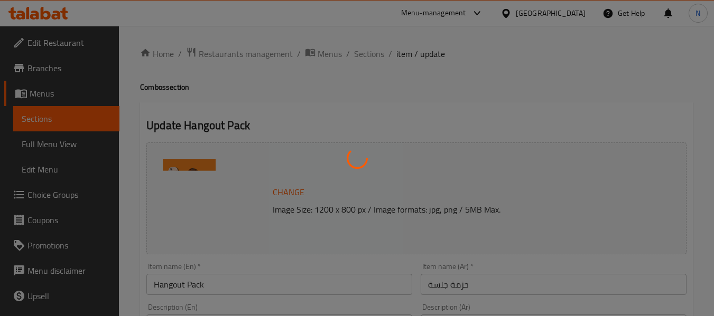
type input "1"
type input "اختيارك للمزيج الرابع"
type input "0"
type input "2"
type input "اختيارك للحليب الرابع"
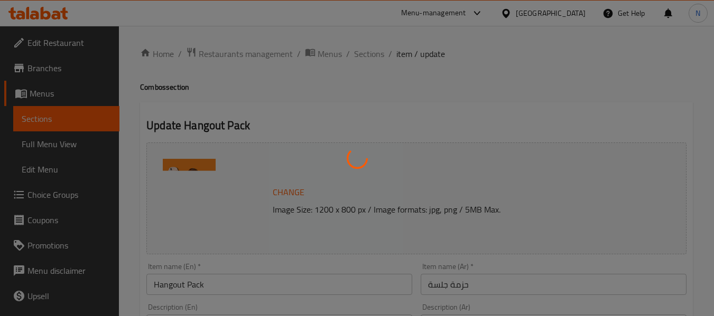
type input "0"
type input "إضافات للرابع"
type input "0"
type input "5"
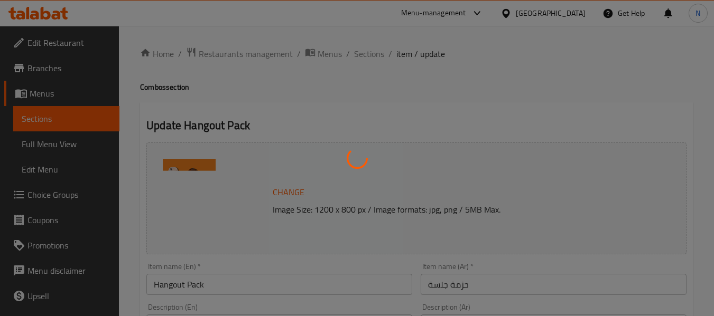
type input "اختيارك من السكر على الجانب (التسكع)"
type input "4"
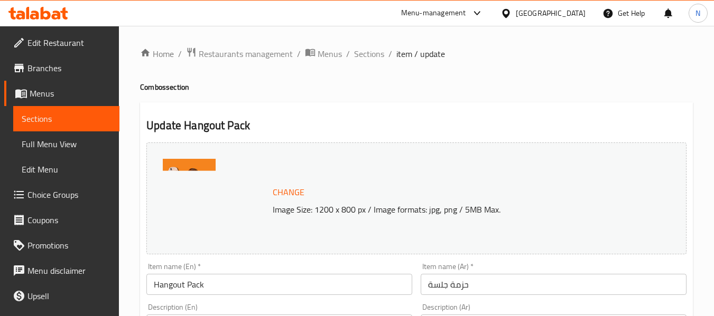
click at [73, 70] on span "Branches" at bounding box center [68, 68] width 83 height 13
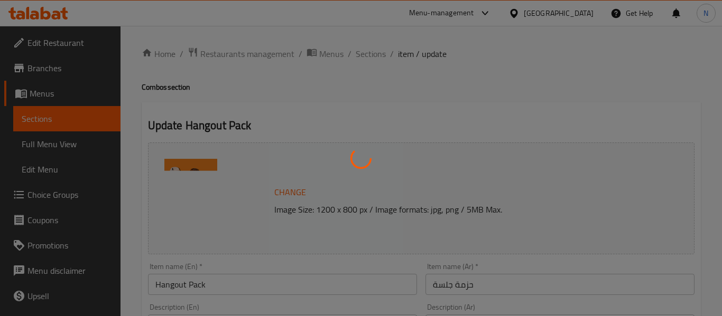
type input "اختيارك لنوع القهوة الأول"
type input "1"
type input "اختيارك من القهوة الأولى"
type input "1"
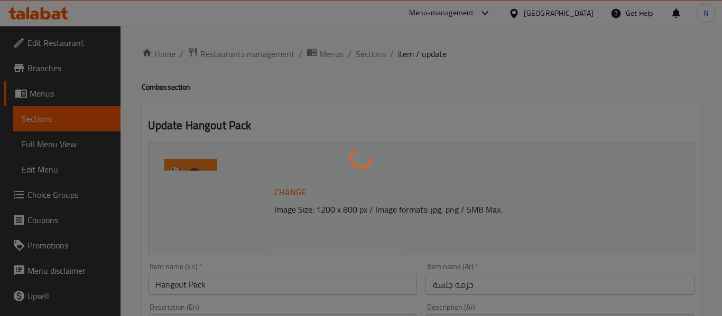
type input "1"
type input "اختيارك للمزيج الأول"
type input "0"
type input "2"
type input "اختيارك من الحليب الأول"
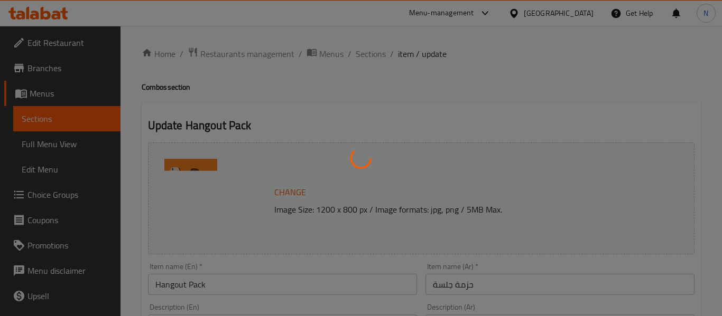
type input "0"
type input "الإضافات للأول"
type input "0"
type input "5"
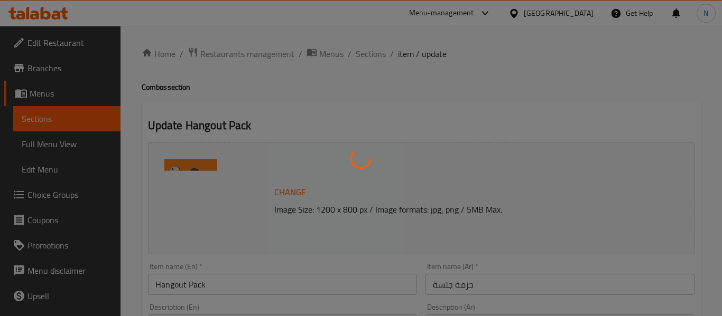
type input "اختيارك لنوع القهوة الثاني"
type input "1"
type input "اختيارك من القهوة الثانية"
type input "1"
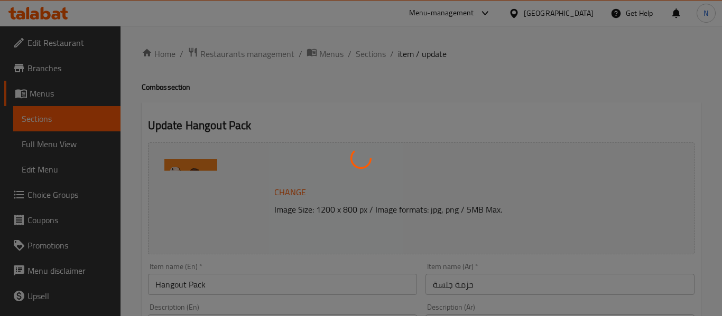
type input "1"
type input "اختيارك للمزيج الثاني"
type input "0"
type input "2"
type input "اختيارك من الحليب الثاني"
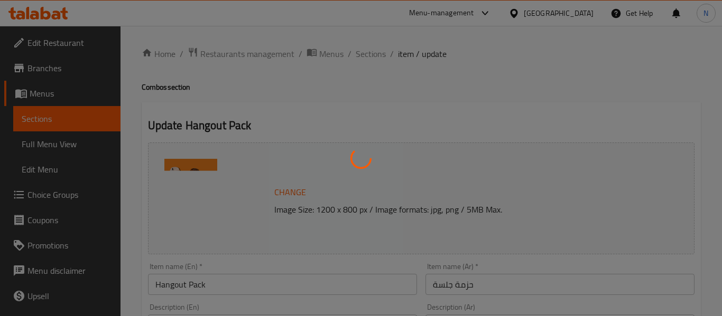
type input "0"
type input "لإضافات للثاني"
type input "0"
type input "5"
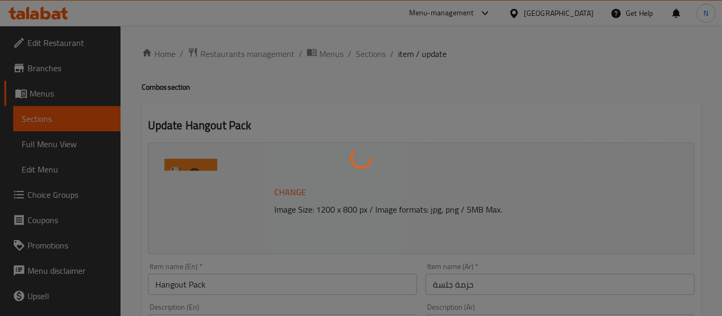
type input "اختيارك من نوع القهوة الثالث"
type input "1"
type input "ختيارك من القهوة الثالثة"
type input "1"
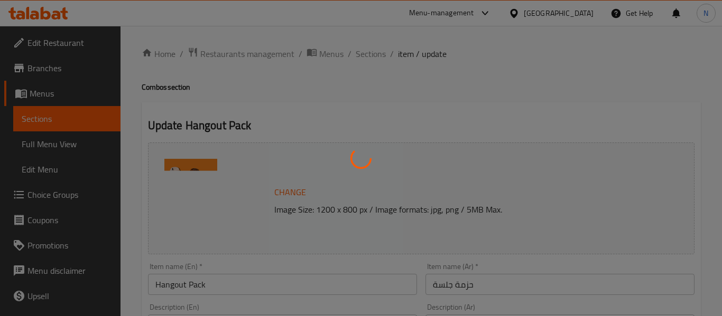
type input "1"
type input "اختيارك للمزيج الثالث:"
type input "0"
type input "2"
type input "اختيارك من الحليب الثالث"
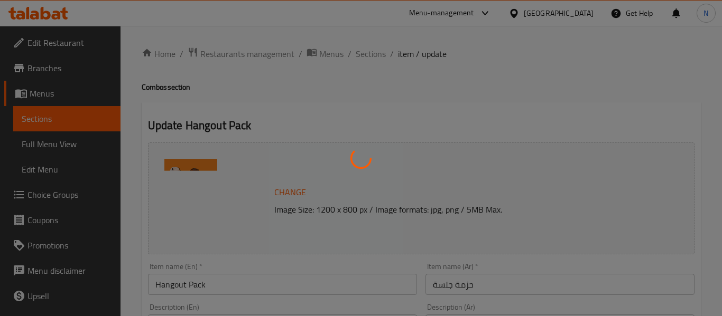
type input "0"
type input "اضافات للثالث"
type input "0"
type input "5"
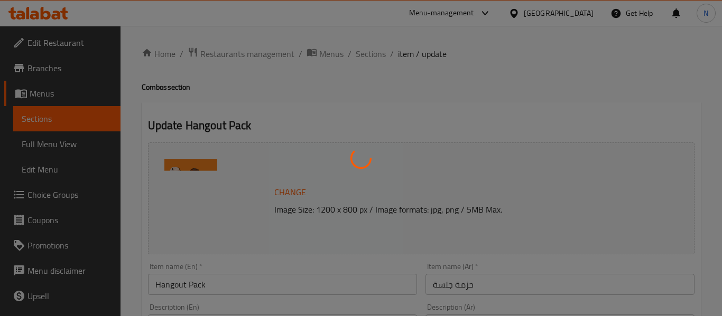
type input "اختيارك من نوع القهوة الرابع"
type input "1"
type input "ختيارك من القهوة الرابعة"
type input "1"
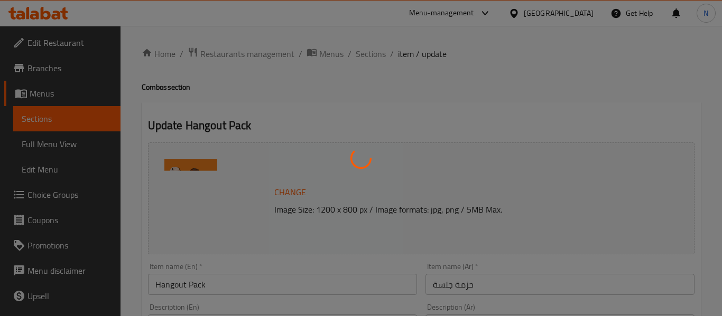
type input "1"
type input "اختيارك للمزيج الرابع"
type input "0"
type input "2"
type input "اختيارك للحليب الرابع"
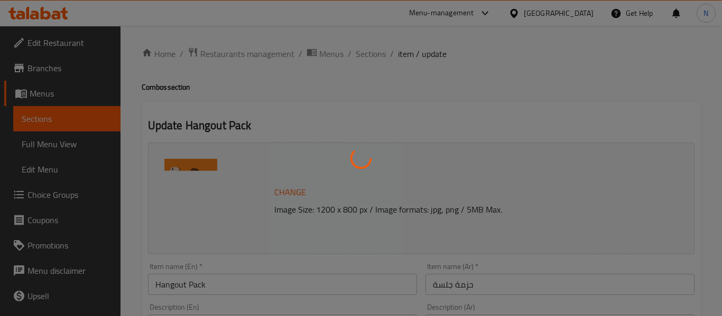
type input "0"
type input "إضافات للرابع"
type input "0"
type input "5"
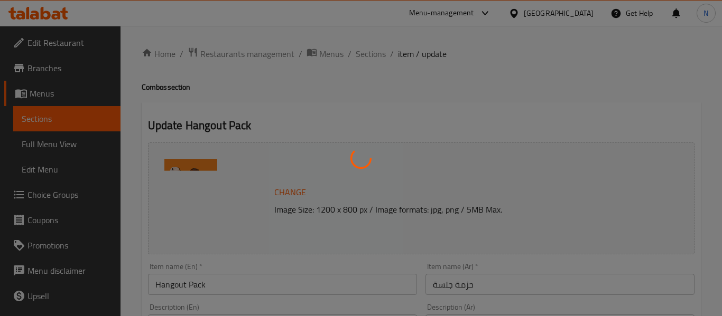
type input "اختيارك من السكر على الجانب (التسكع)"
type input "4"
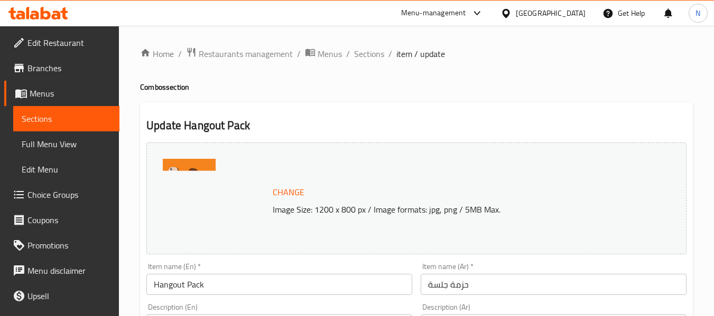
click at [58, 190] on span "Choice Groups" at bounding box center [68, 195] width 83 height 13
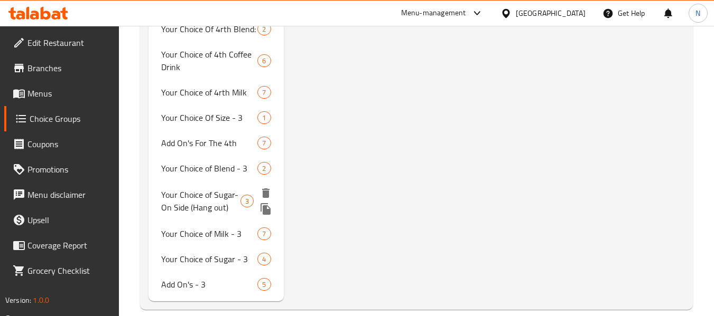
scroll to position [5419, 0]
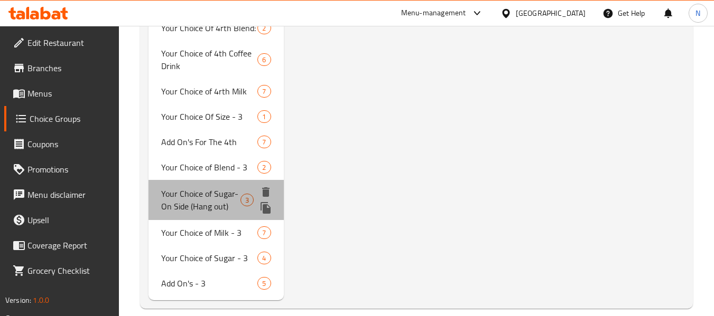
click at [176, 180] on div "Your Choice of Sugar- On Side (Hang out) 3" at bounding box center [215, 200] width 135 height 40
type input "Your Choice of Sugar- On Side (Hang out)"
type input "اختيارك من السكر على الجانب (التسكع)"
type input "4"
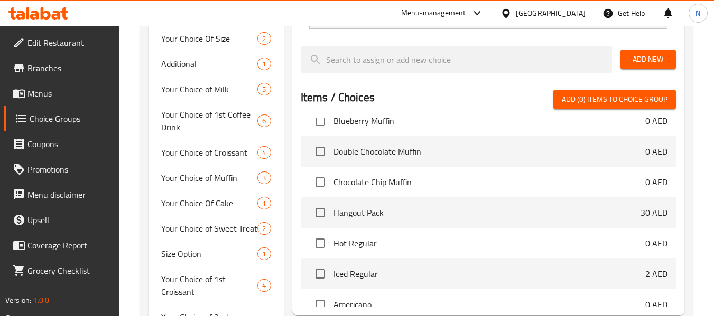
scroll to position [140, 0]
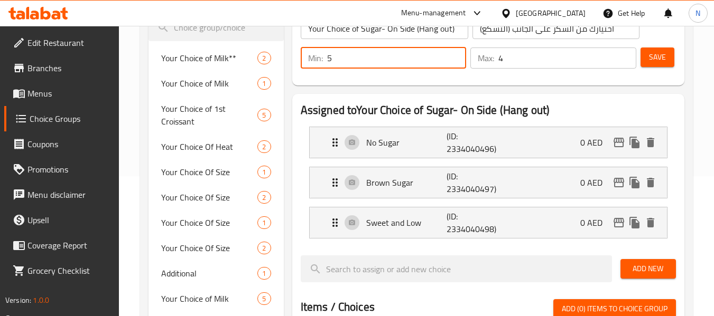
click at [453, 54] on input "5" at bounding box center [396, 58] width 139 height 21
click at [453, 54] on input "6" at bounding box center [396, 58] width 139 height 21
click at [453, 64] on input "5" at bounding box center [396, 58] width 139 height 21
click at [453, 64] on input "4" at bounding box center [396, 58] width 139 height 21
click at [453, 64] on input "3" at bounding box center [396, 58] width 139 height 21
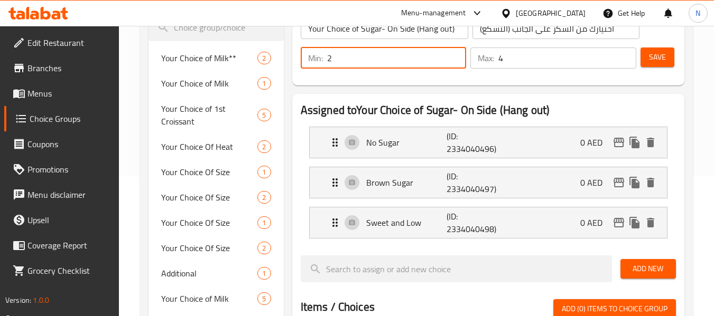
click at [453, 64] on input "2" at bounding box center [396, 58] width 139 height 21
type input "1"
click at [453, 64] on input "1" at bounding box center [396, 58] width 139 height 21
click at [625, 62] on input "3" at bounding box center [567, 58] width 138 height 21
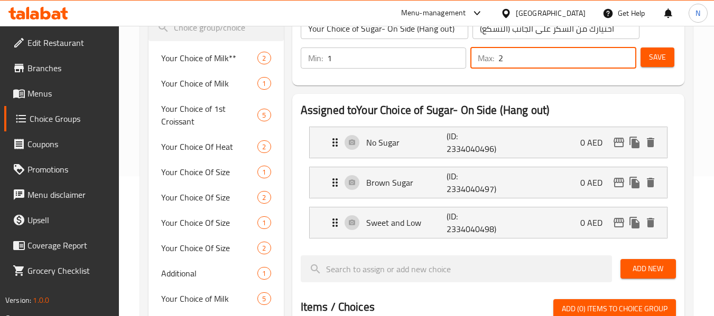
click at [625, 62] on input "2" at bounding box center [567, 58] width 138 height 21
type input "1"
click at [625, 62] on input "1" at bounding box center [567, 58] width 138 height 21
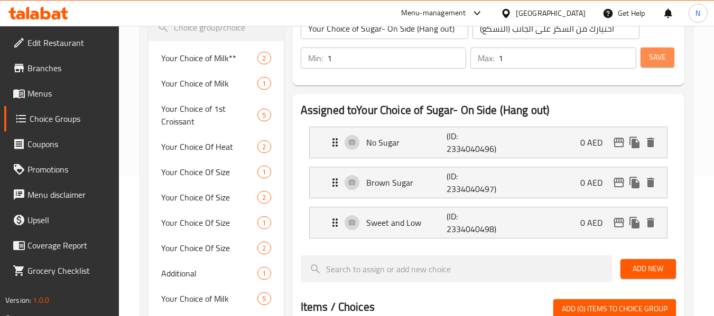
click at [659, 52] on span "Save" at bounding box center [657, 57] width 17 height 13
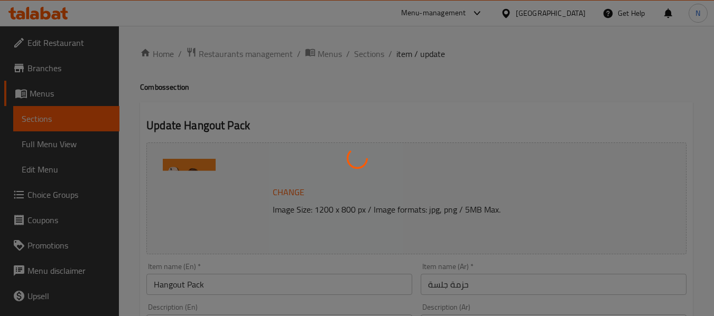
type input "اختيارك لنوع القهوة الأول"
type input "1"
type input "اختيارك من القهوة الأولى"
type input "1"
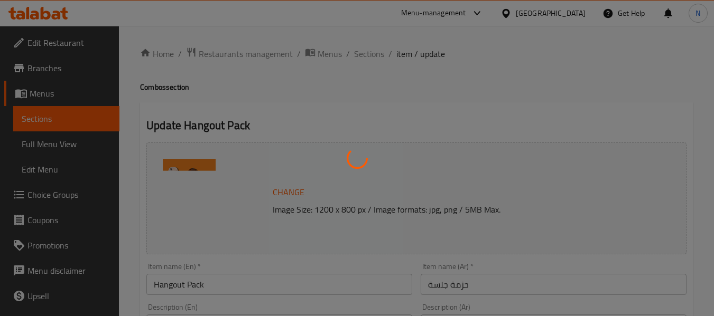
type input "1"
type input "اختيارك للمزيج الأول"
type input "0"
type input "2"
type input "اختيارك من الحليب الأول"
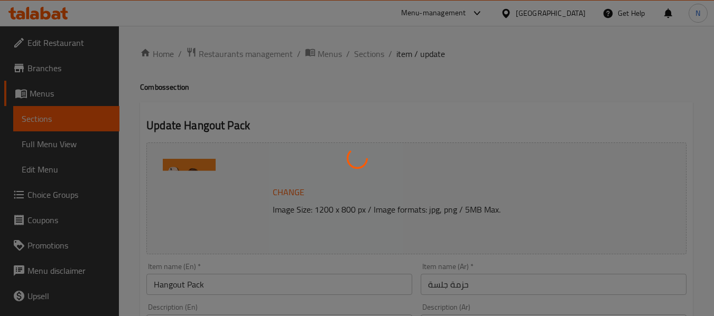
type input "0"
type input "الإضافات للأول"
type input "0"
type input "5"
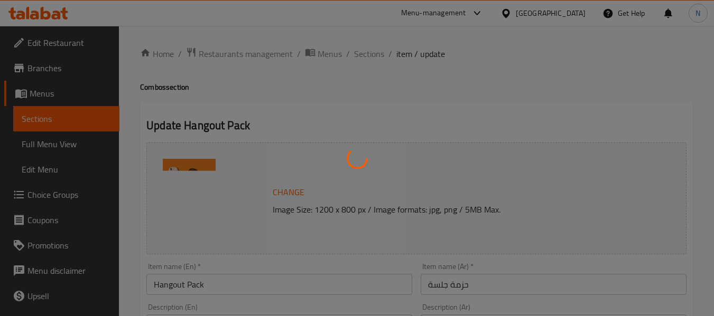
type input "اختيارك لنوع القهوة الثاني"
type input "1"
type input "اختيارك من القهوة الثانية"
type input "1"
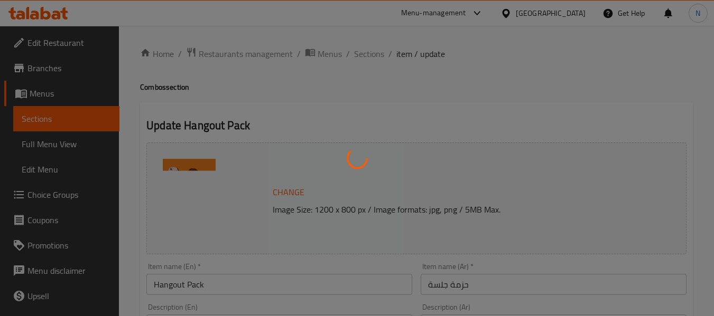
type input "1"
type input "اختيارك للمزيج الثاني"
type input "0"
type input "2"
type input "اختيارك من الحليب الثاني"
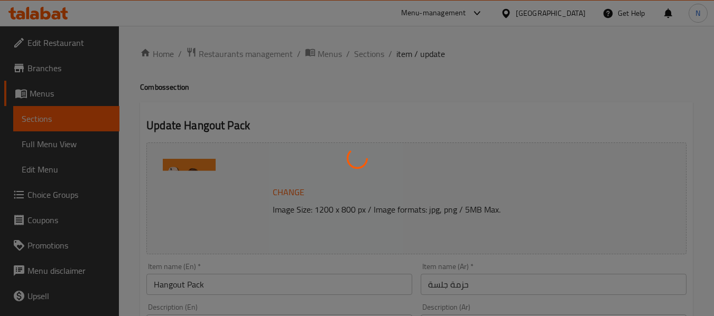
type input "0"
type input "لإضافات للثاني"
type input "0"
type input "5"
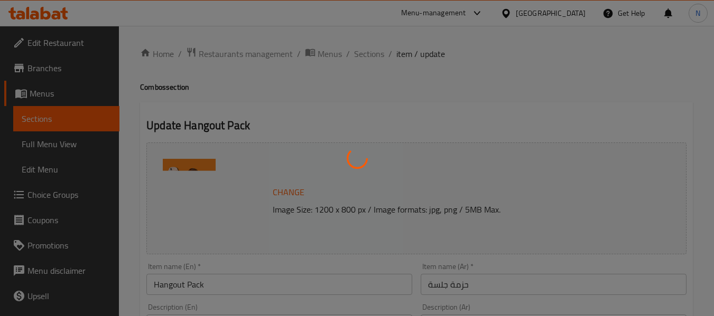
type input "اختيارك من نوع القهوة الثالث"
type input "1"
type input "ختيارك من القهوة الثالثة"
type input "1"
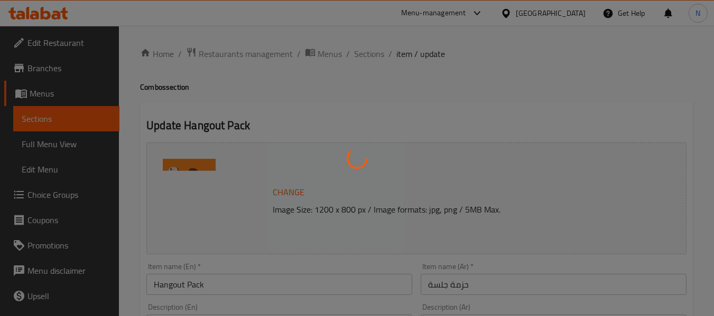
type input "1"
type input "اختيارك للمزيج الثالث:"
type input "0"
type input "2"
type input "اختيارك من الحليب الثالث"
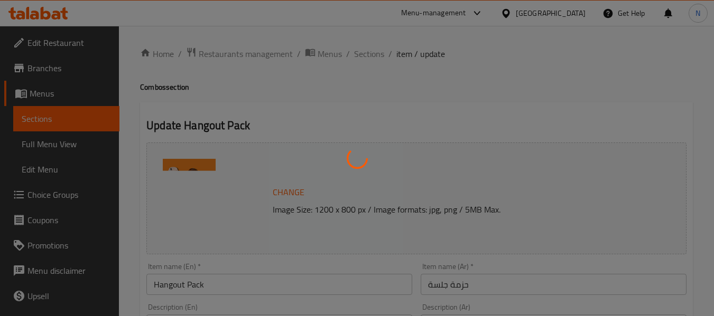
type input "0"
type input "اضافات للثالث"
type input "0"
type input "5"
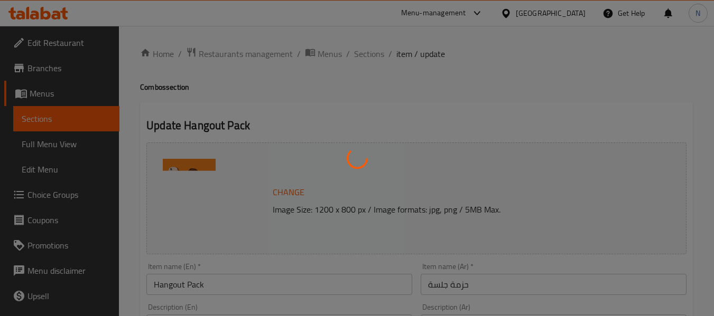
type input "اختيارك من نوع القهوة الرابع"
type input "1"
type input "ختيارك من القهوة الرابعة"
type input "1"
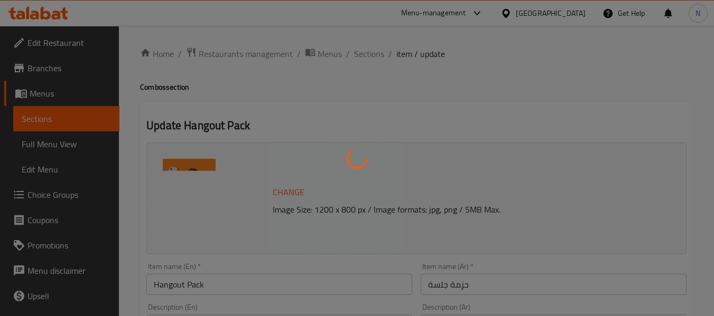
type input "1"
type input "اختيارك للمزيج الرابع"
type input "0"
type input "2"
type input "اختيارك للحليب الرابع"
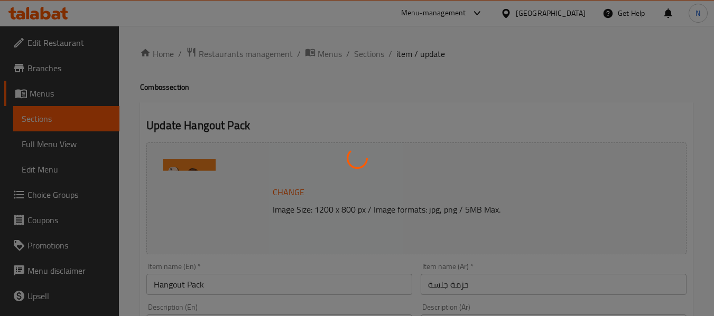
type input "0"
type input "إضافات للرابع"
type input "0"
type input "5"
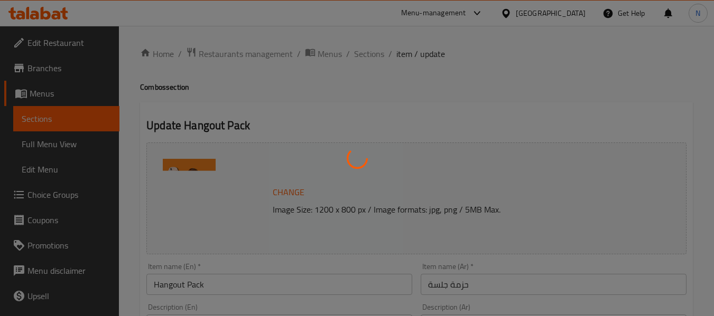
type input "اختيارك من السكر على الجانب (التسكع)"
type input "1"
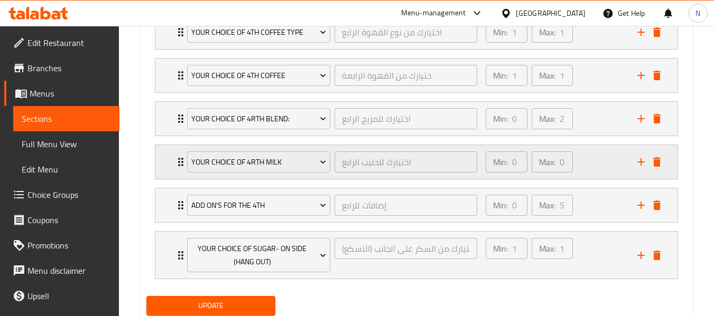
scroll to position [1354, 0]
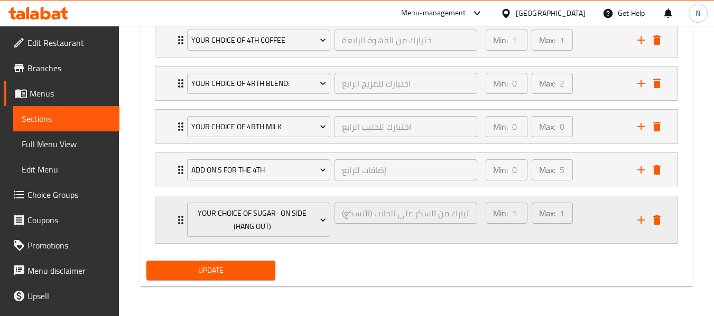
click at [595, 223] on div "Min: 1 ​ Max: 1 ​" at bounding box center [555, 220] width 152 height 47
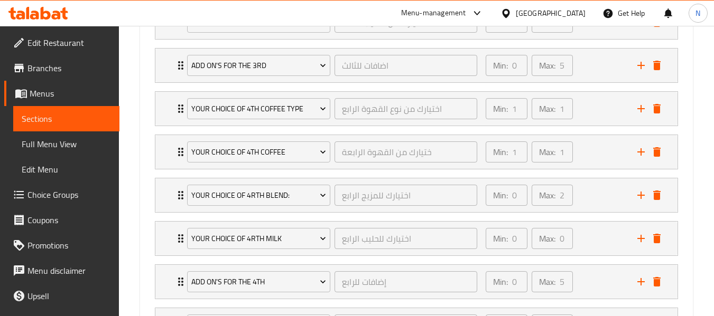
scroll to position [1483, 0]
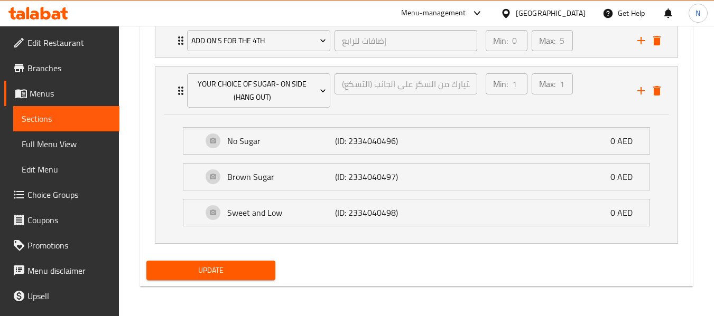
click at [50, 16] on icon at bounding box center [46, 13] width 10 height 13
